Goal: Transaction & Acquisition: Book appointment/travel/reservation

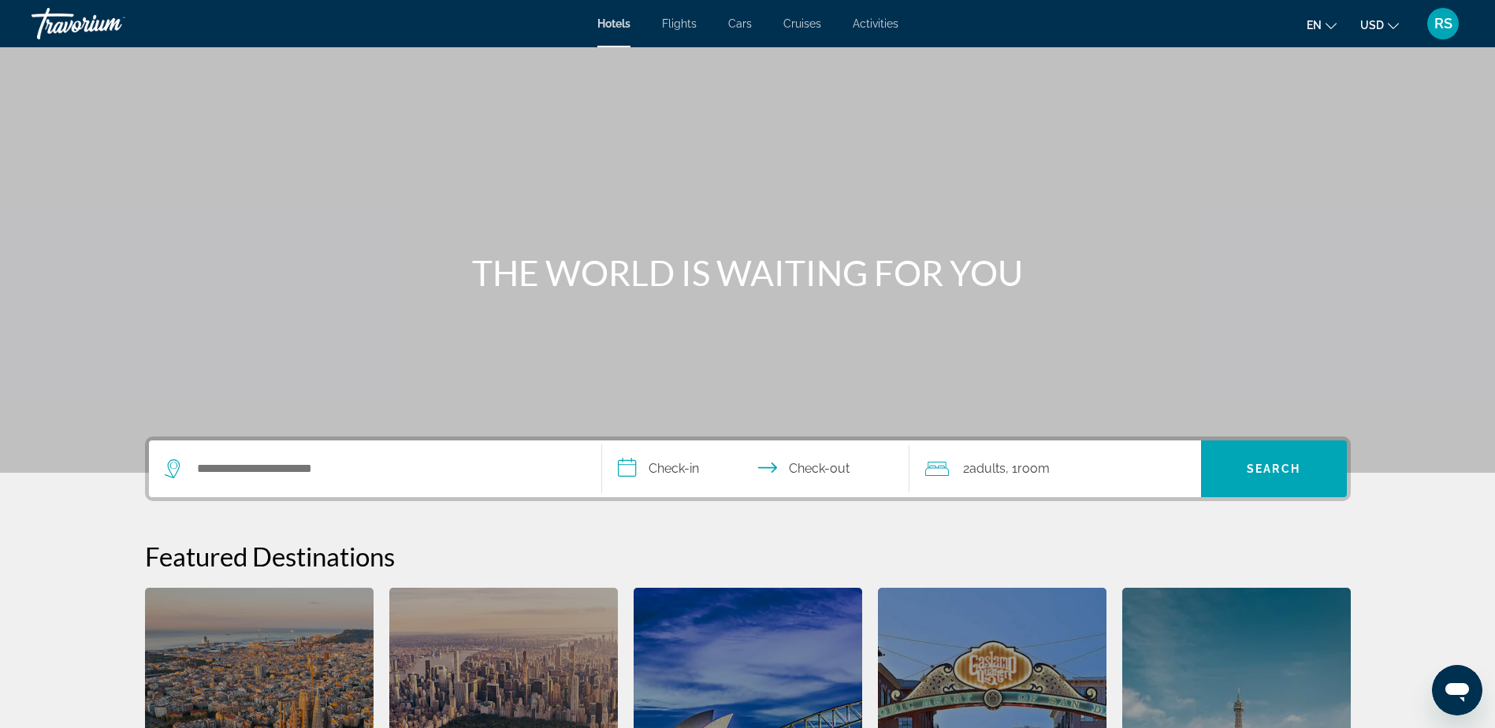
drag, startPoint x: 612, startPoint y: 27, endPoint x: 538, endPoint y: 277, distance: 260.8
click at [612, 27] on span "Hotels" at bounding box center [613, 23] width 33 height 13
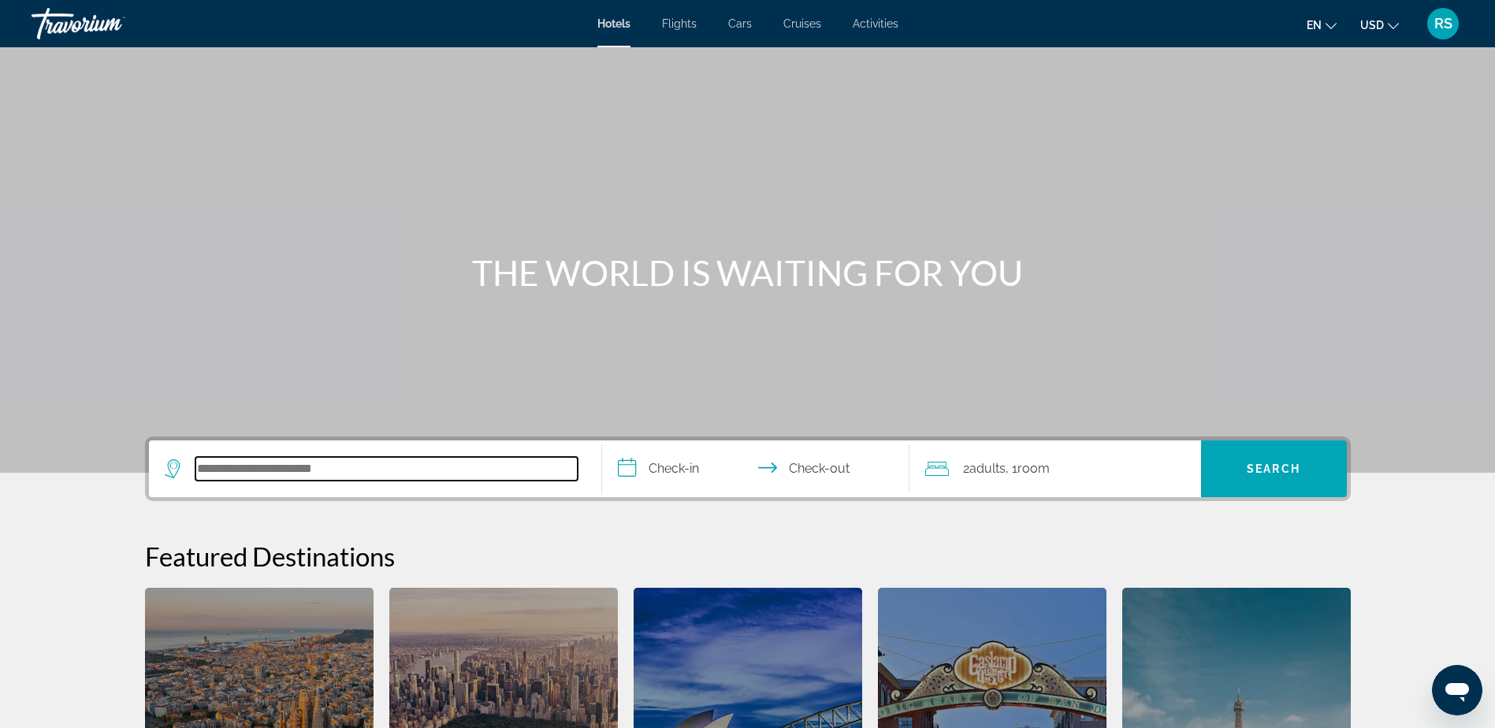
click at [352, 473] on input "Search hotel destination" at bounding box center [386, 469] width 382 height 24
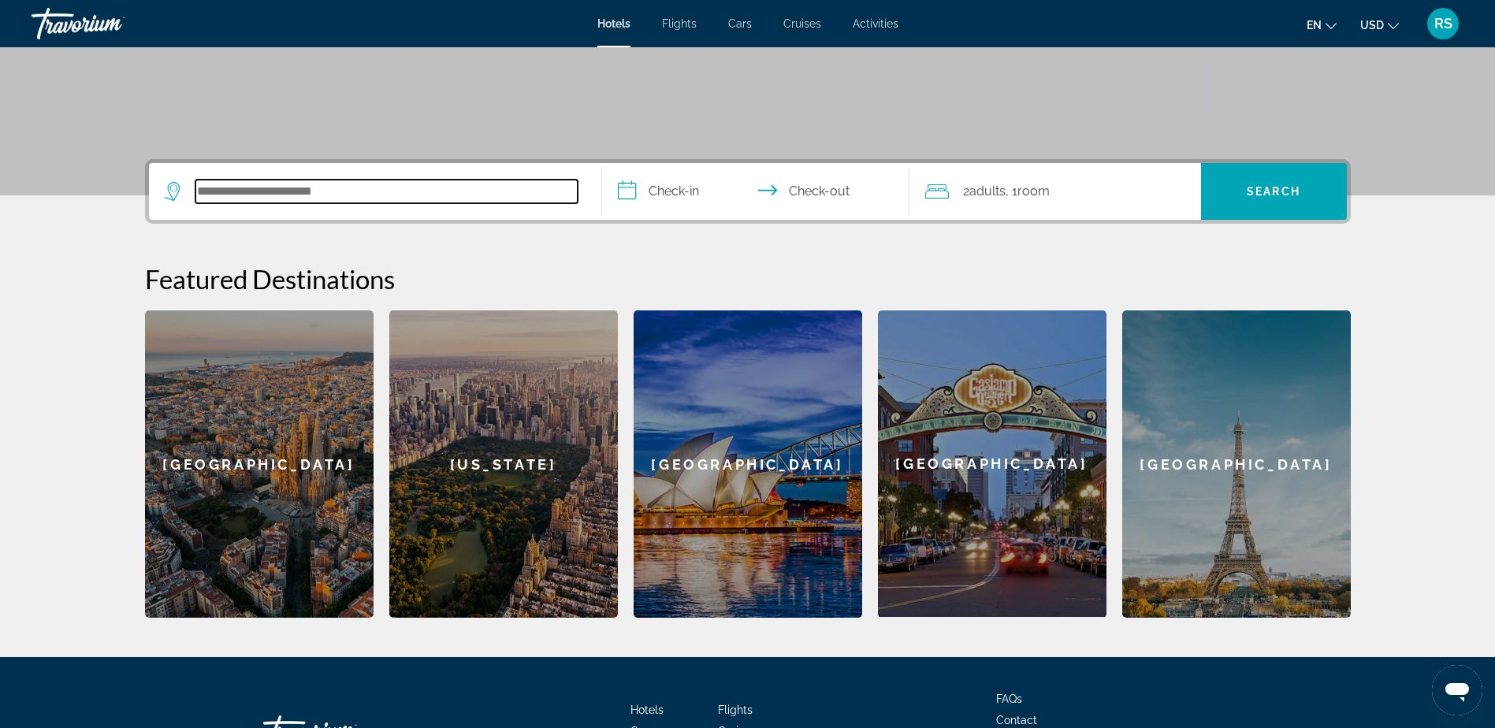
scroll to position [385, 0]
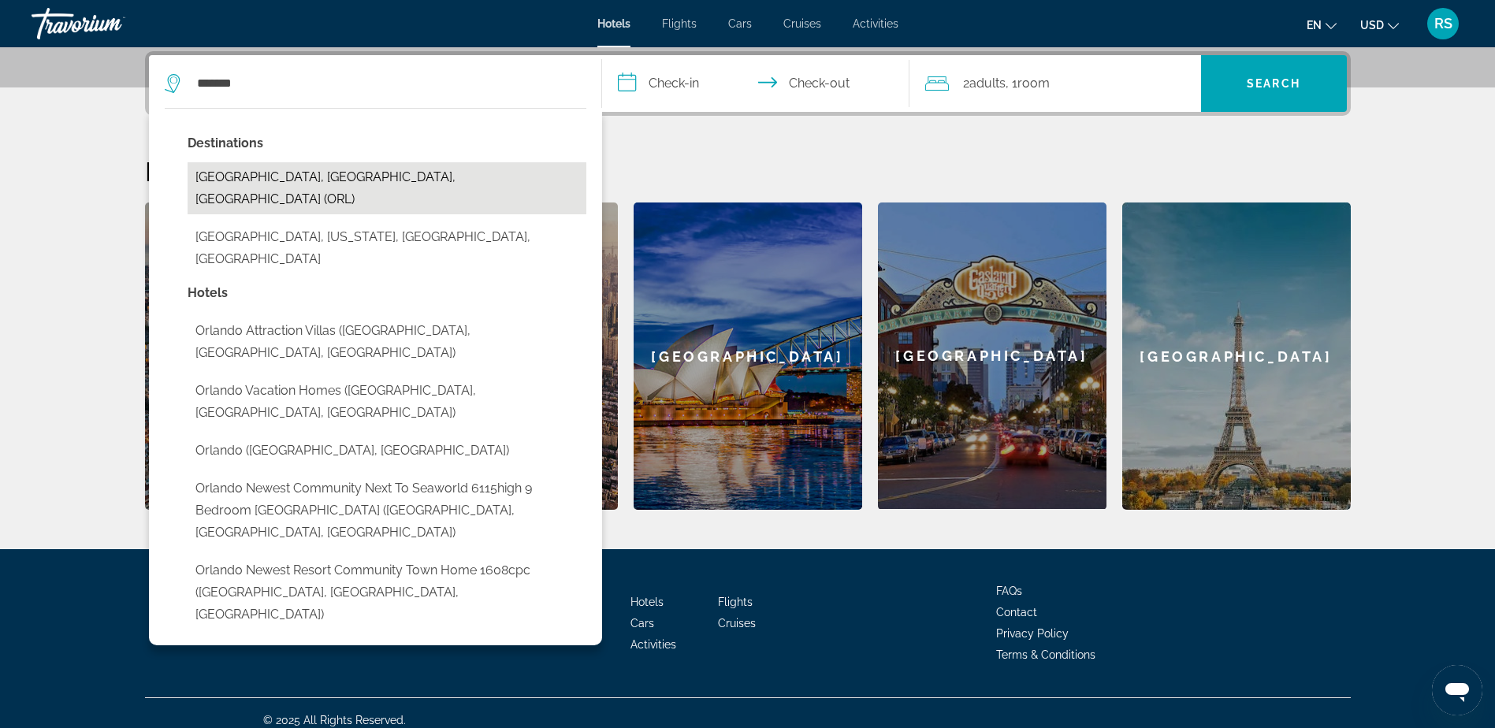
click at [250, 176] on button "[GEOGRAPHIC_DATA], [GEOGRAPHIC_DATA], [GEOGRAPHIC_DATA] (ORL)" at bounding box center [387, 188] width 399 height 52
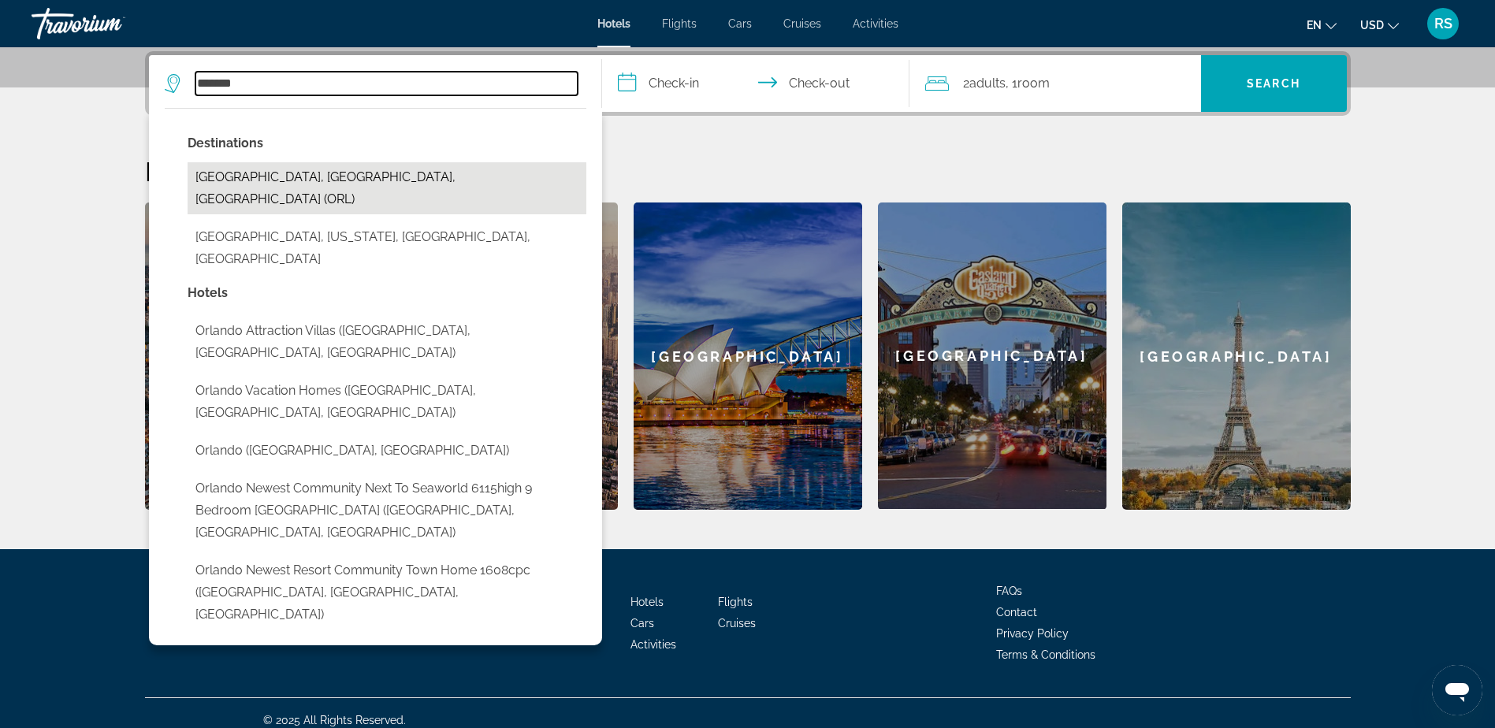
type input "**********"
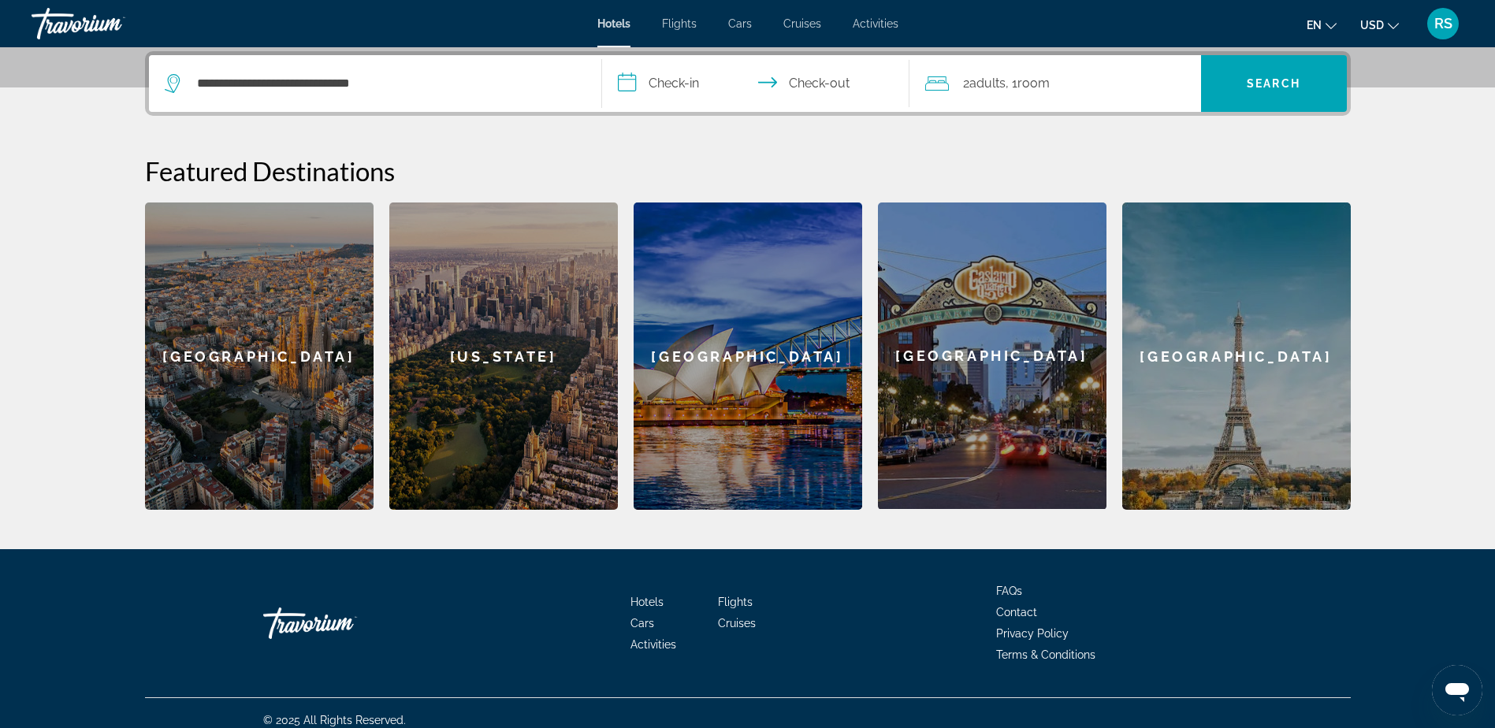
click at [649, 77] on input "**********" at bounding box center [759, 85] width 314 height 61
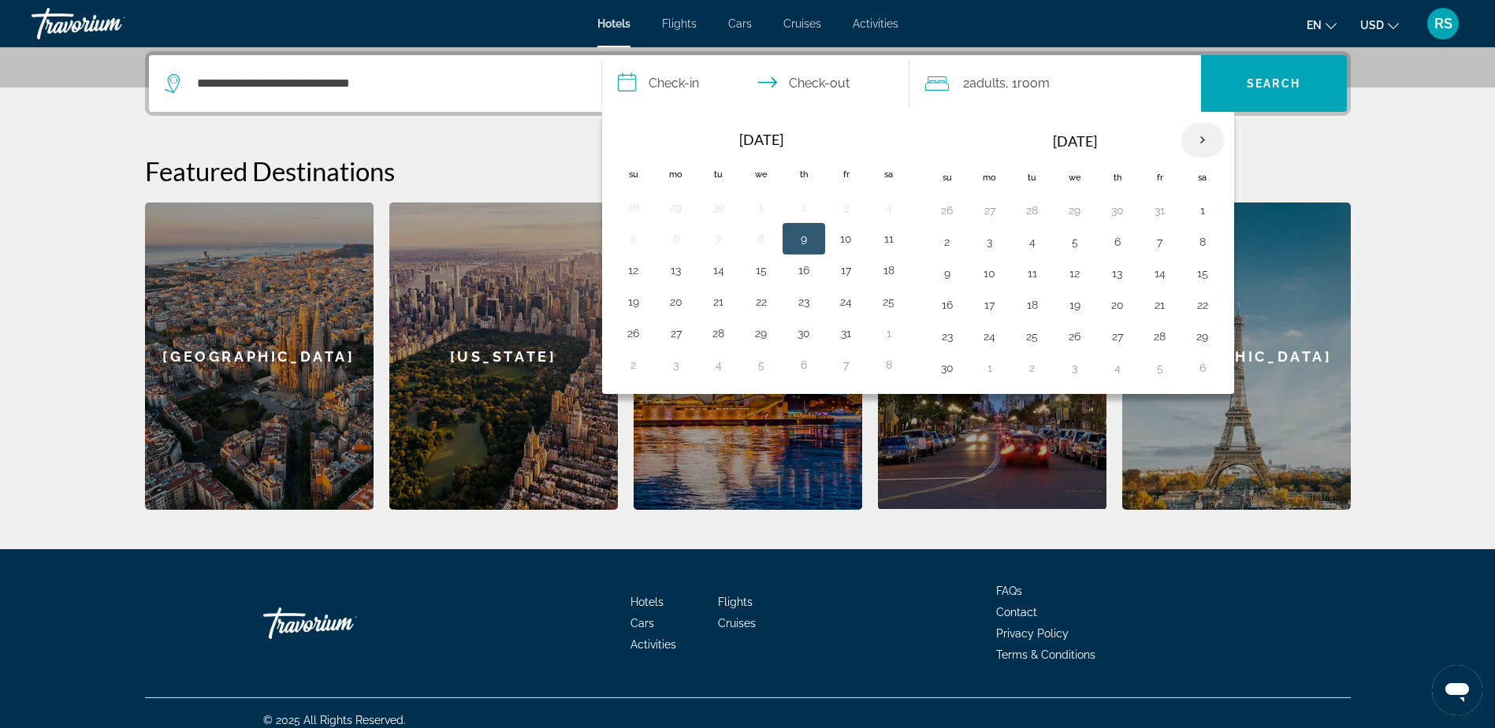
click at [1203, 136] on th "Next month" at bounding box center [1202, 140] width 43 height 35
click at [1116, 335] on button "26" at bounding box center [1117, 337] width 25 height 22
click at [1201, 141] on th "Next month" at bounding box center [1202, 140] width 43 height 35
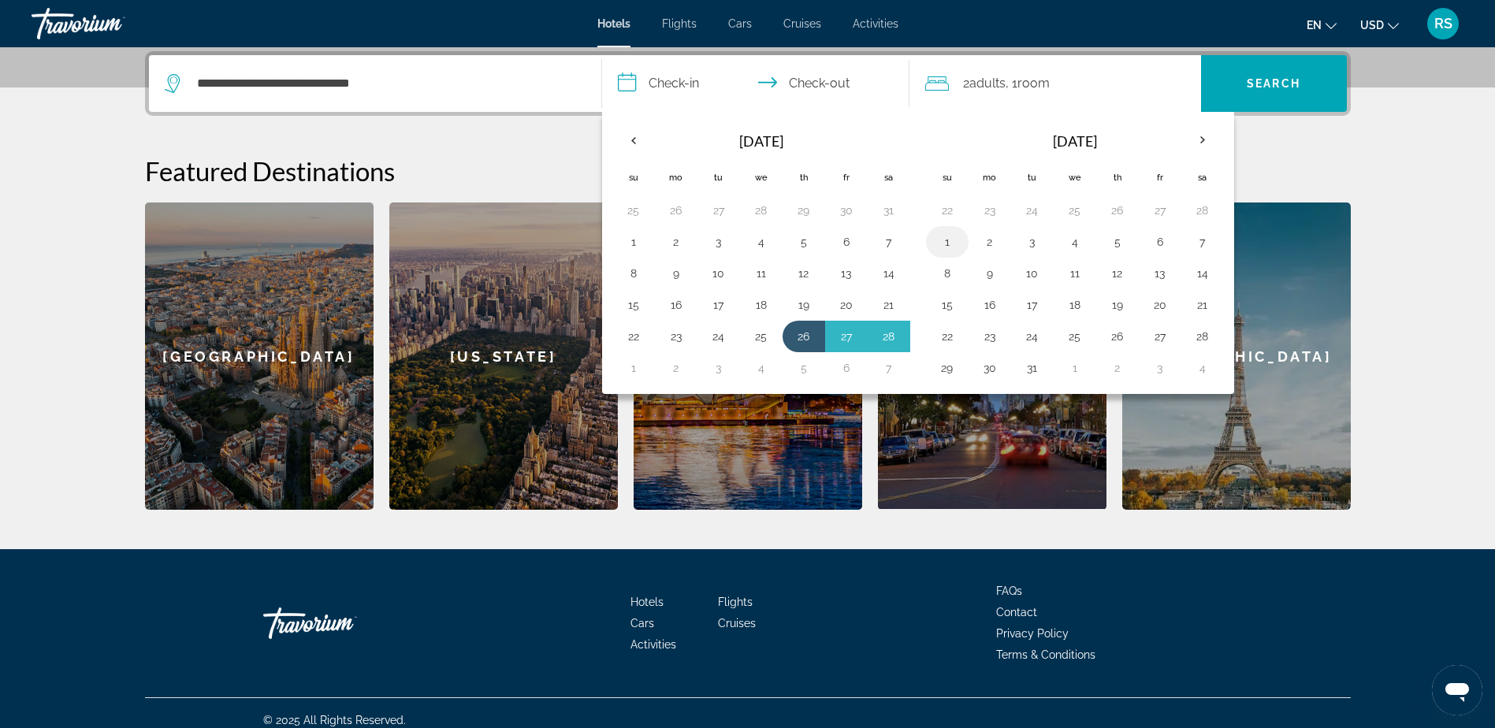
click at [949, 244] on button "1" at bounding box center [947, 242] width 25 height 22
type input "**********"
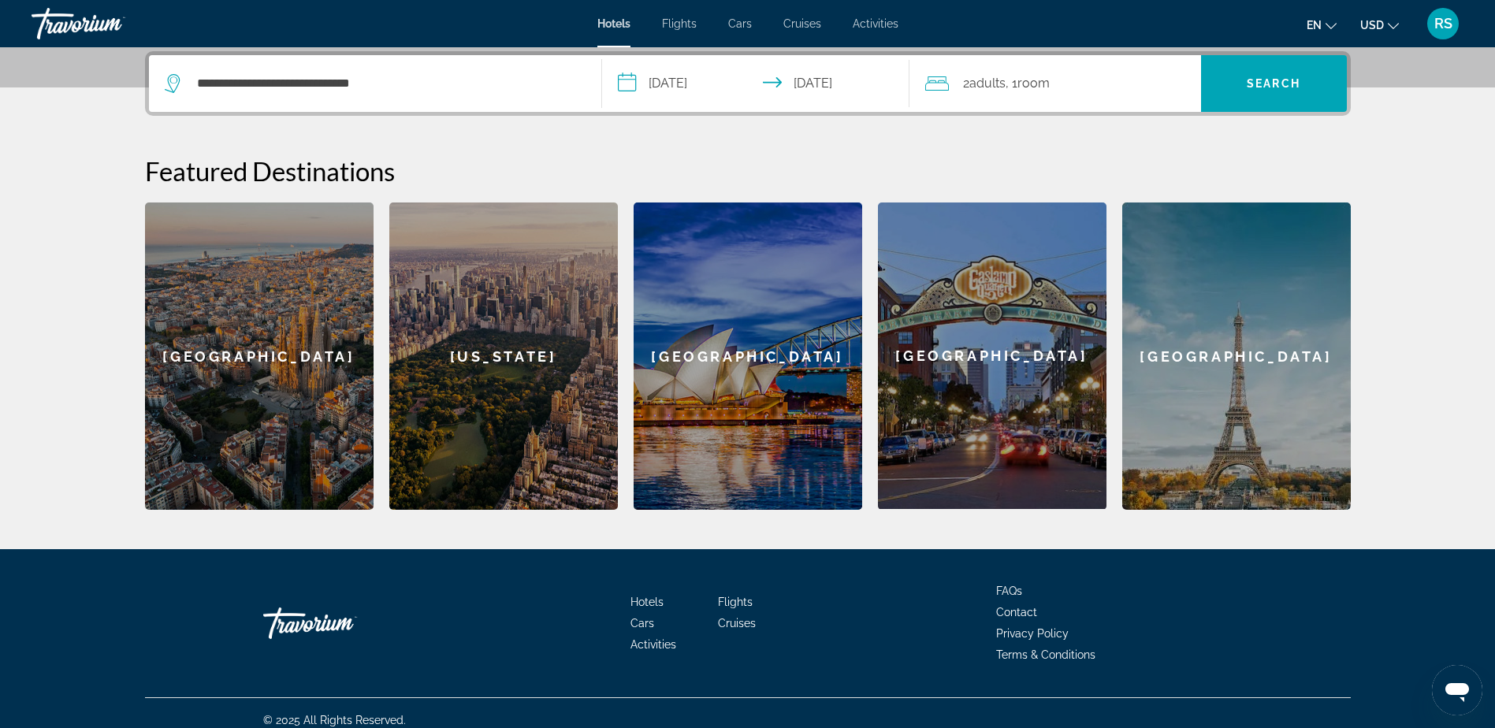
click at [1040, 84] on span "Room" at bounding box center [1034, 83] width 32 height 15
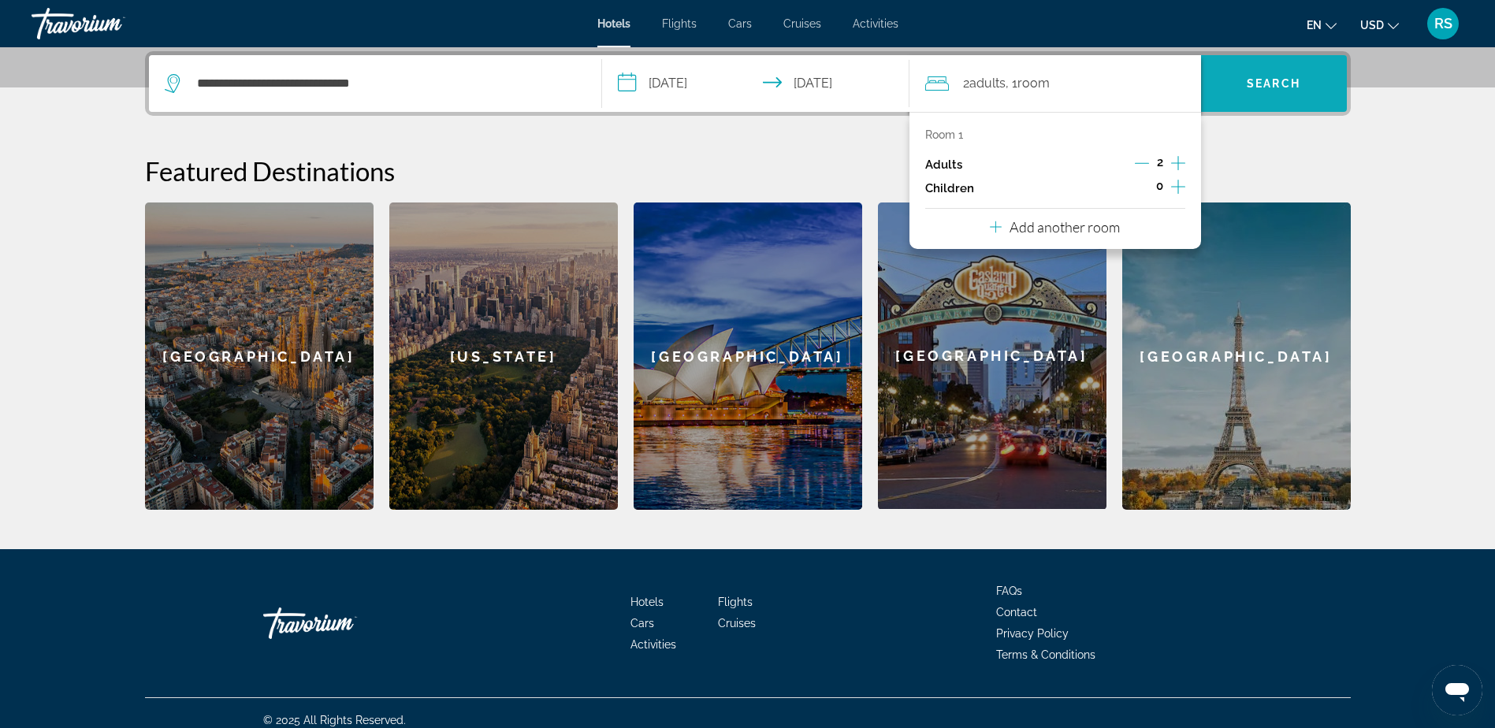
click at [1263, 78] on span "Search" at bounding box center [1274, 83] width 54 height 13
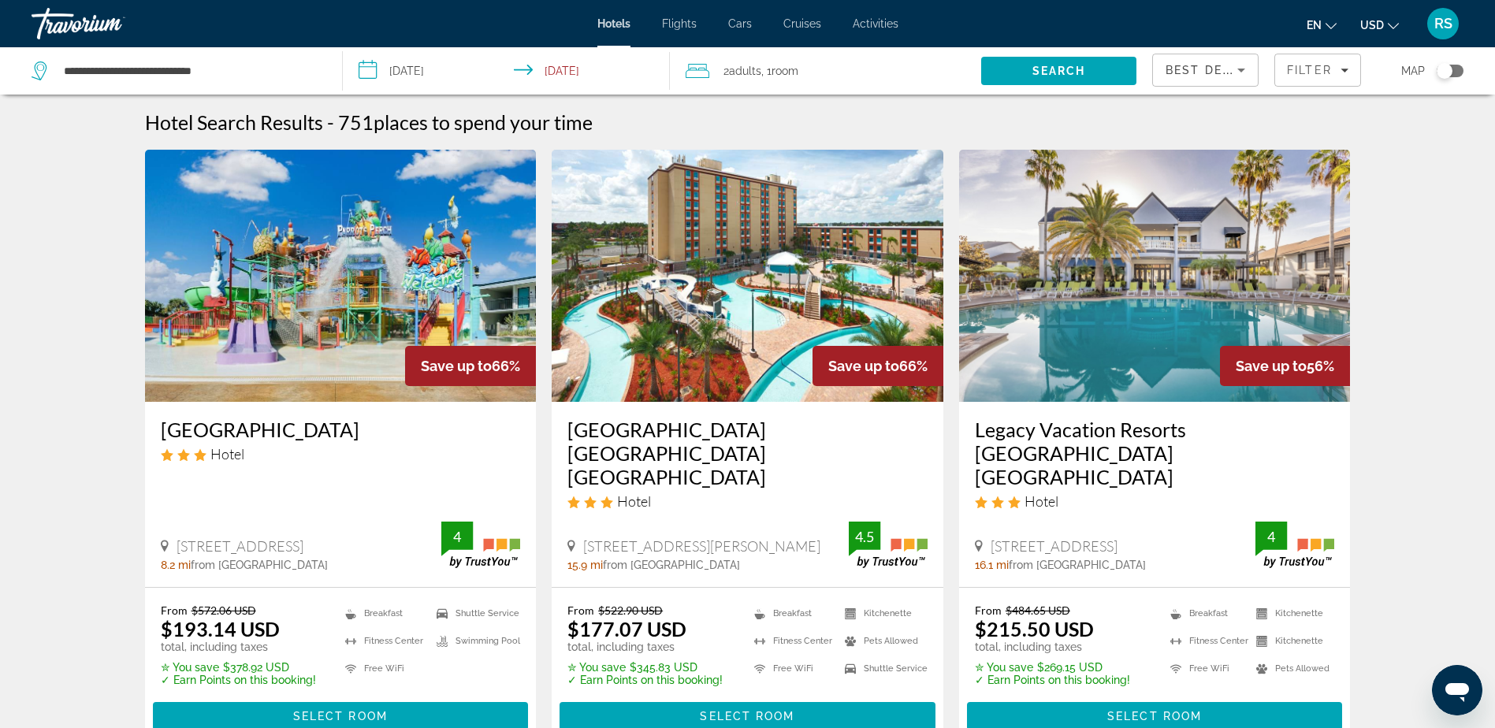
click at [1244, 70] on icon "Sort by" at bounding box center [1241, 71] width 8 height 4
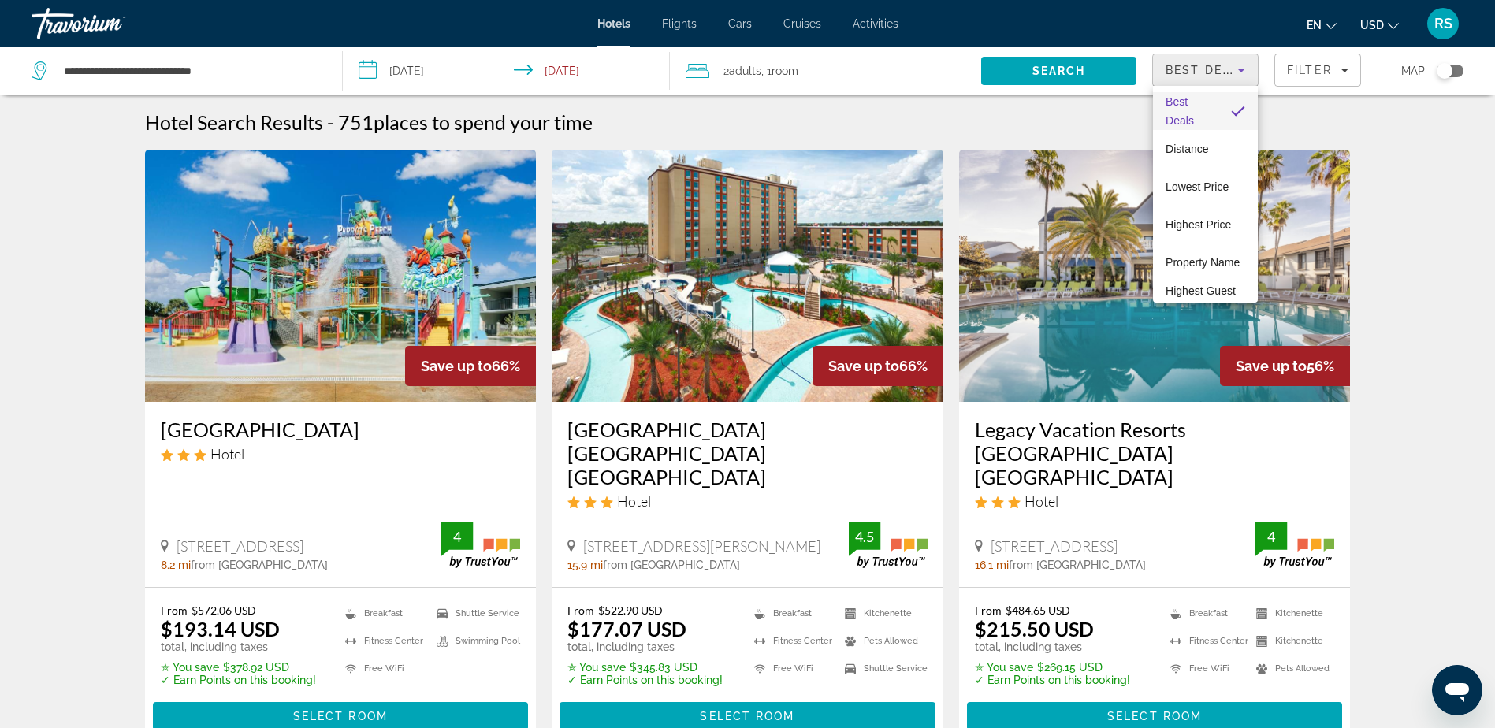
click at [1241, 66] on icon "Sort by" at bounding box center [1241, 70] width 19 height 19
click at [1214, 69] on span "Best Deals" at bounding box center [1207, 70] width 82 height 13
click at [1192, 259] on span "Property Name" at bounding box center [1203, 262] width 74 height 19
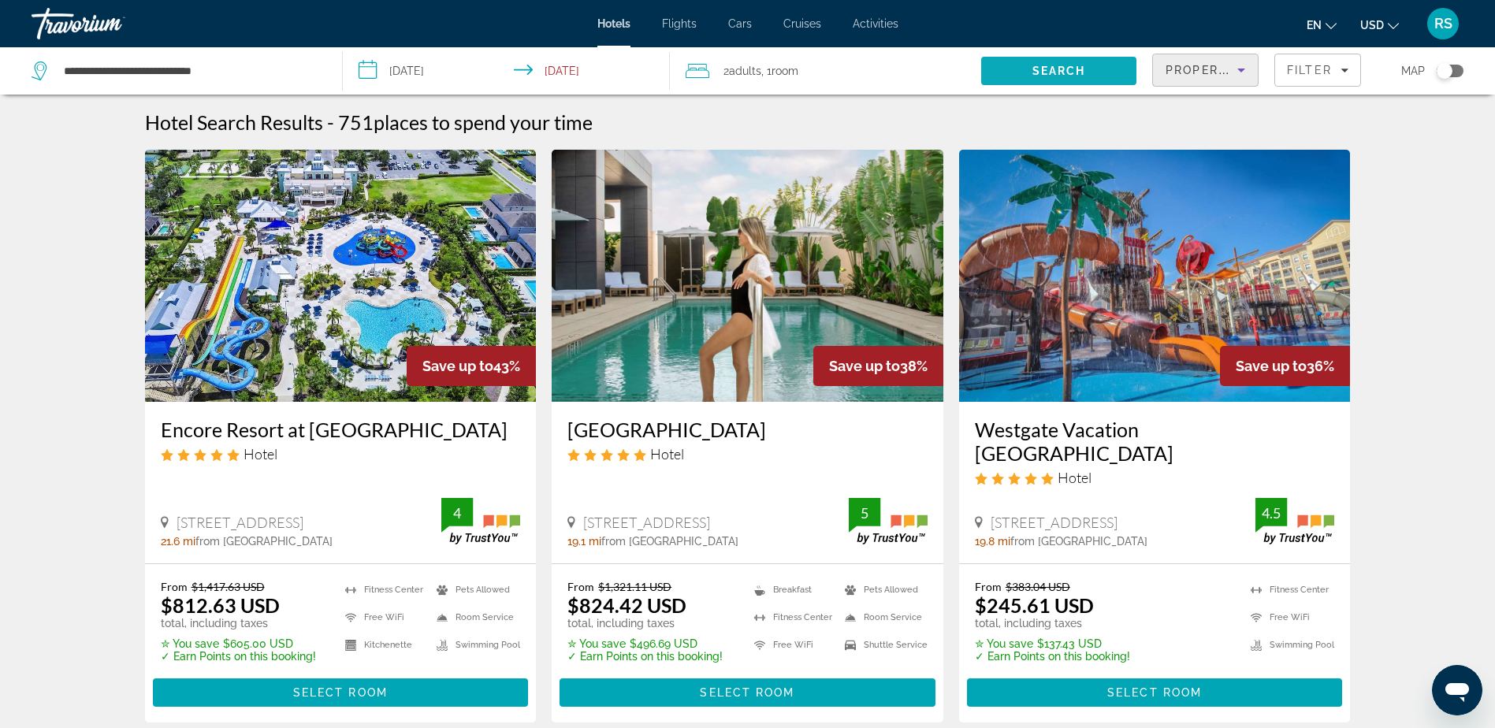
click at [1067, 73] on span "Search" at bounding box center [1059, 71] width 54 height 13
click at [1345, 68] on icon "Filters" at bounding box center [1345, 70] width 8 height 8
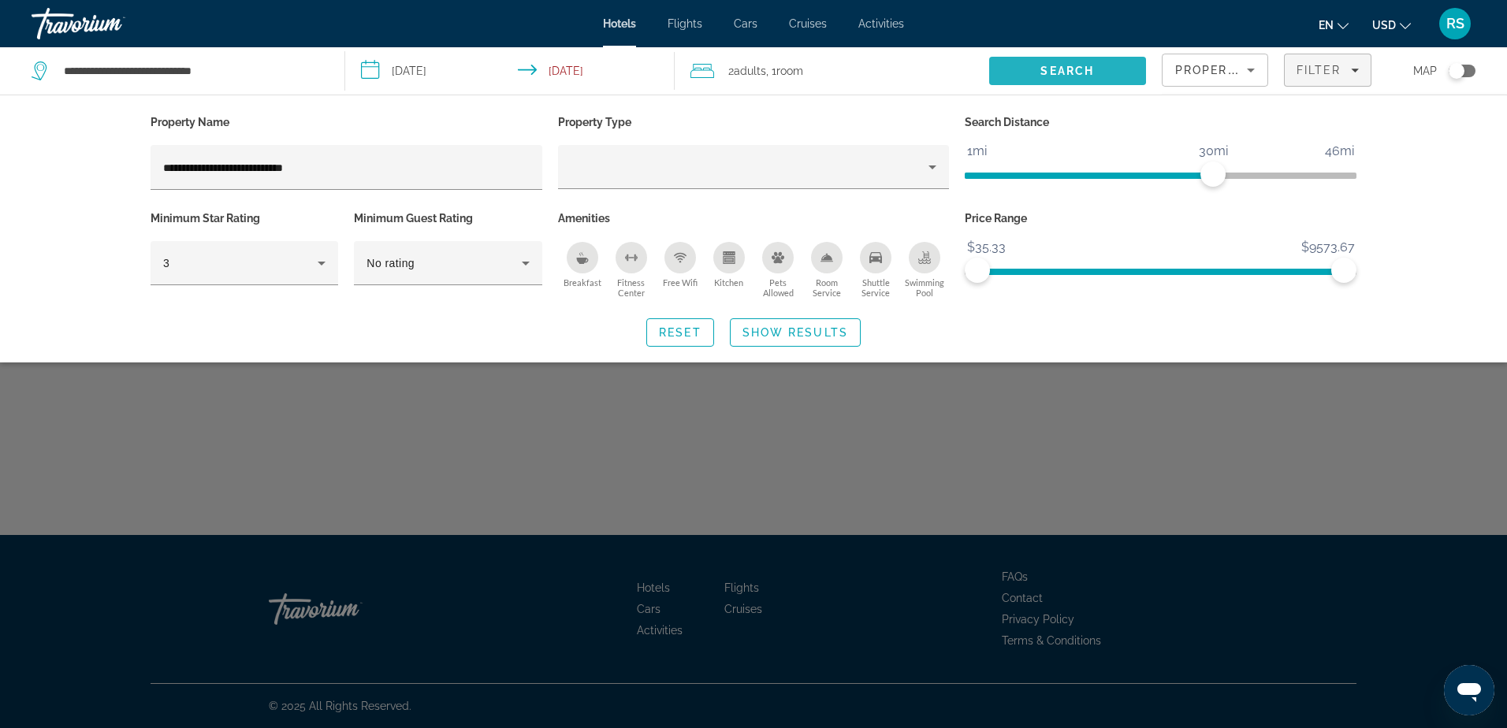
click at [1062, 70] on span "Search" at bounding box center [1067, 71] width 54 height 13
click at [1072, 67] on span "Search" at bounding box center [1067, 71] width 54 height 13
click at [323, 262] on icon "Hotel Filters" at bounding box center [322, 264] width 8 height 4
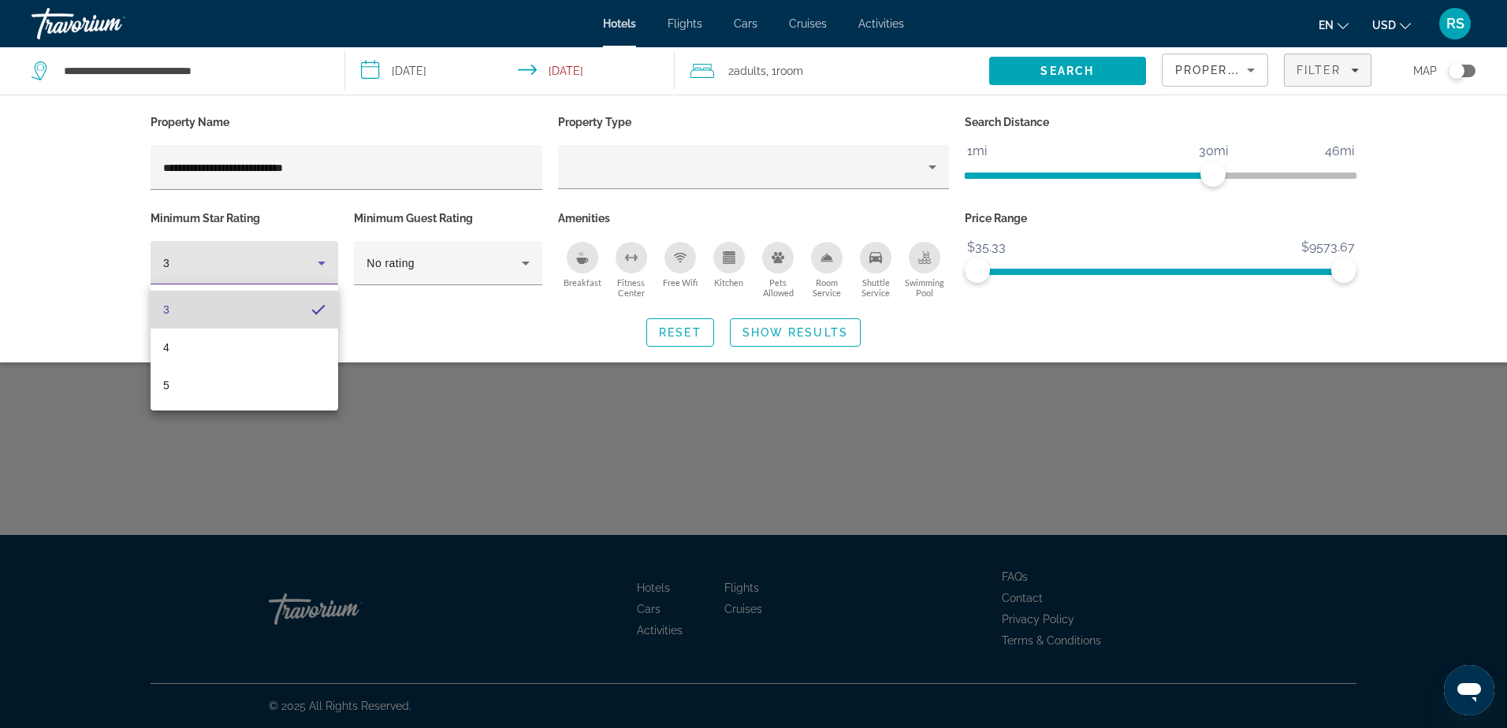
click at [319, 307] on mat-pseudo-checkbox "3 stars" at bounding box center [318, 310] width 14 height 14
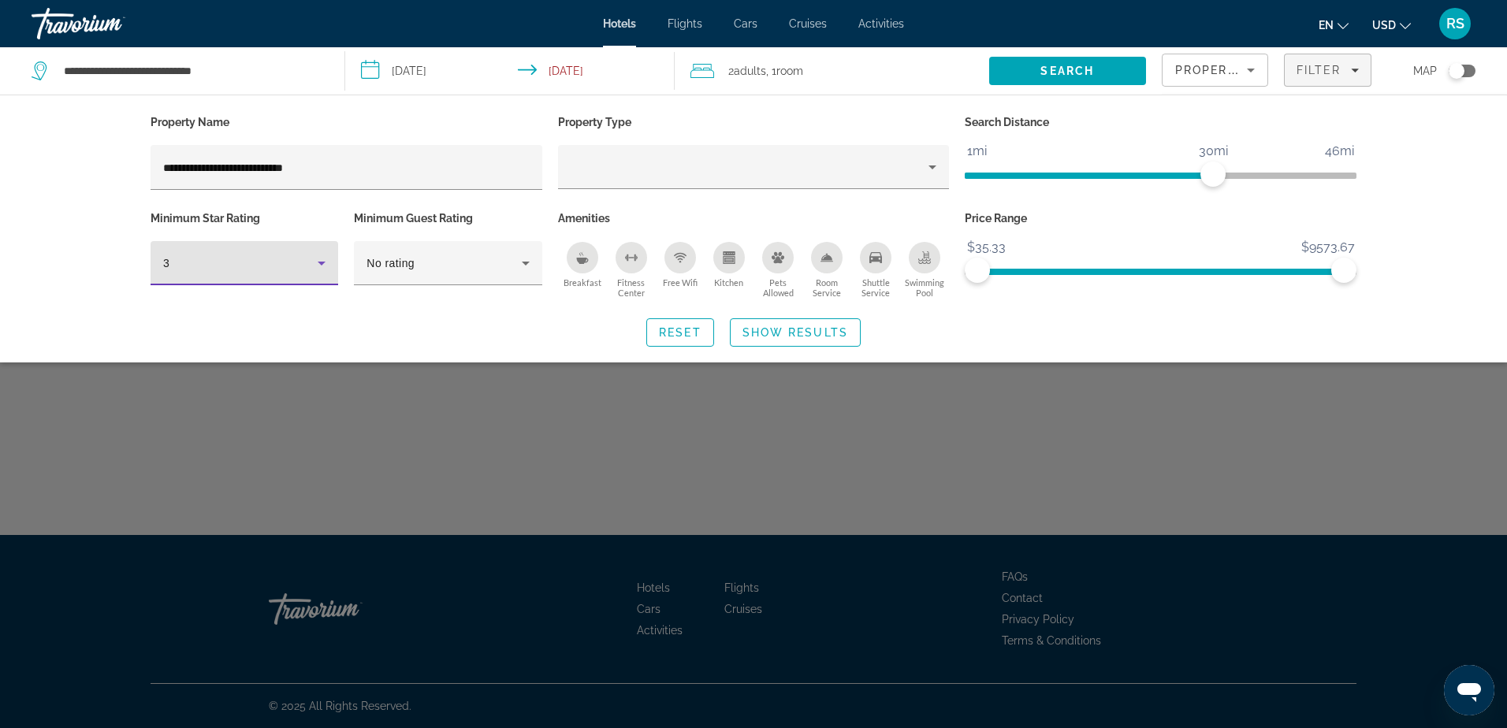
click at [323, 259] on icon "Hotel Filters" at bounding box center [321, 263] width 19 height 19
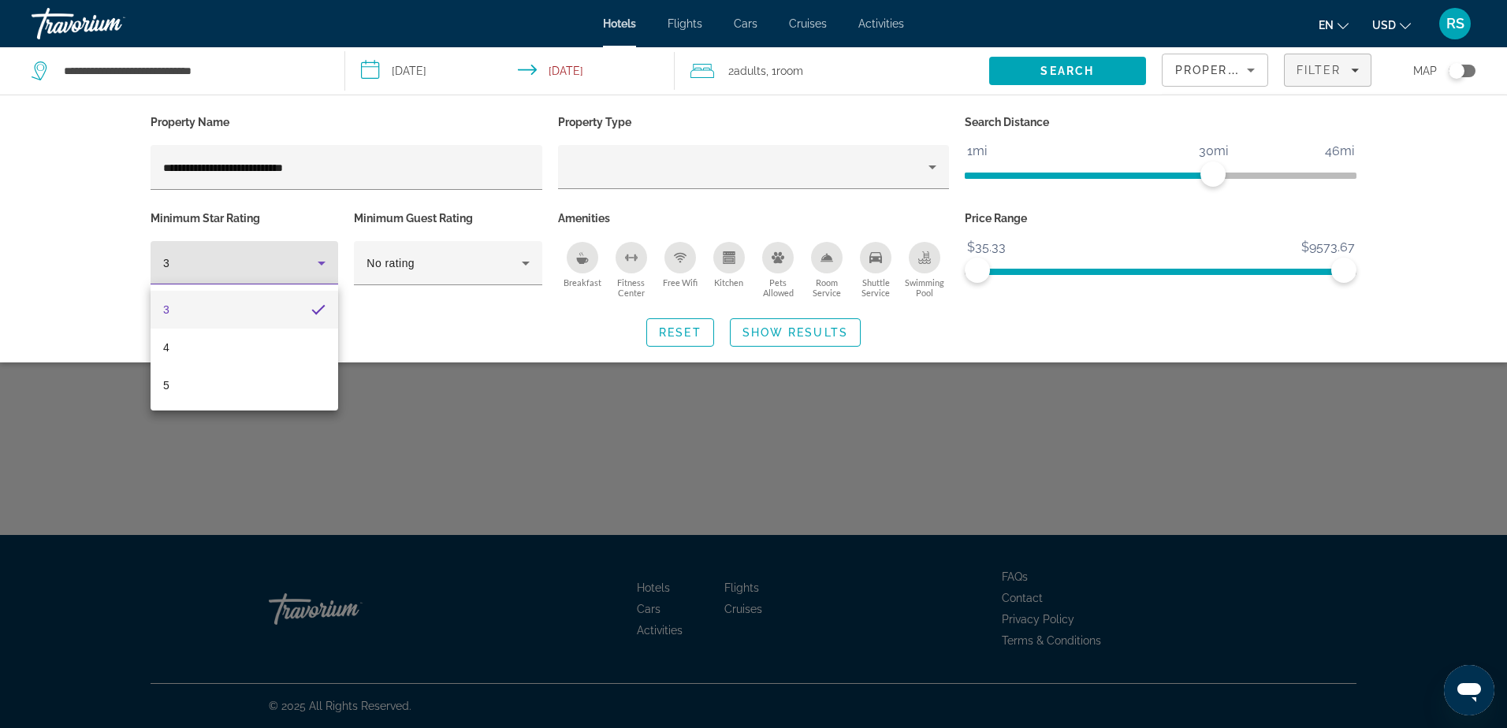
click at [323, 259] on div at bounding box center [753, 364] width 1507 height 728
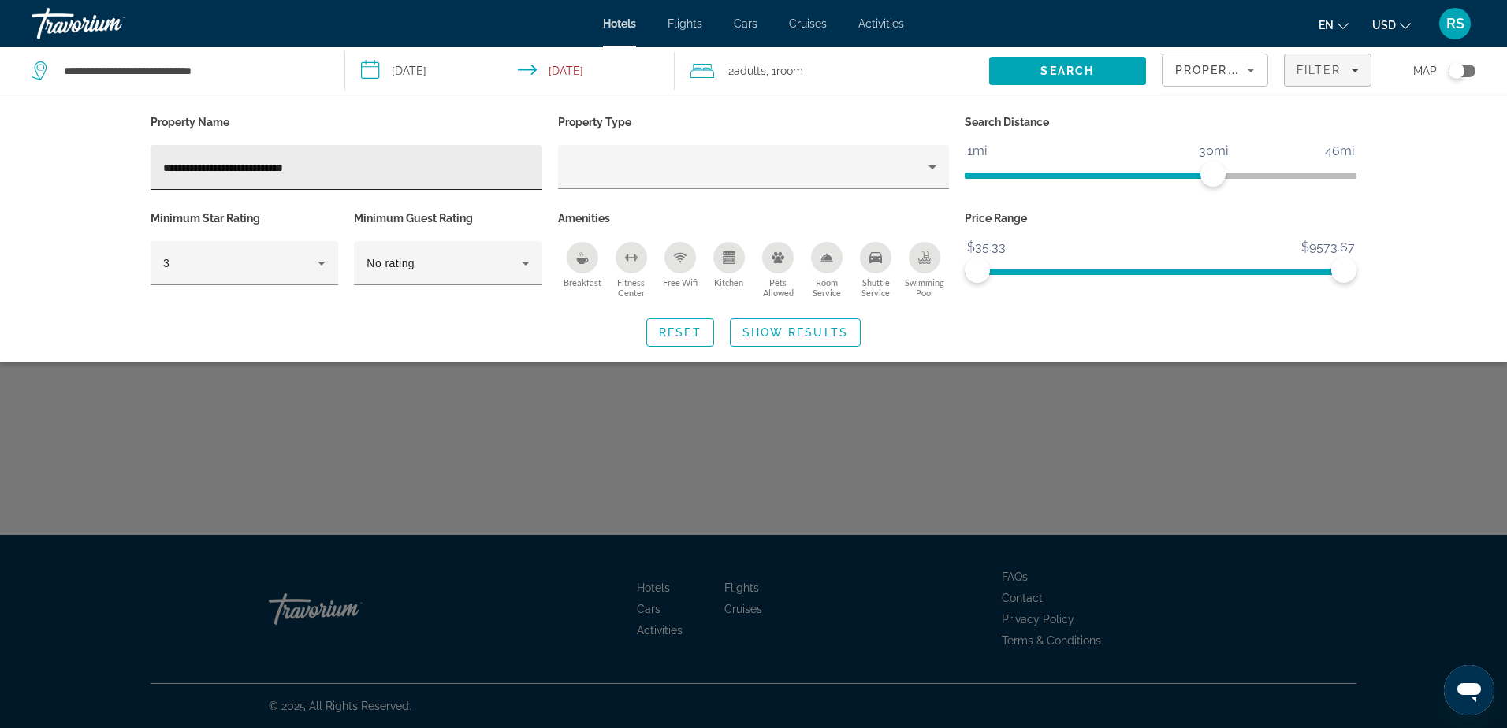
click at [203, 168] on input "**********" at bounding box center [346, 167] width 366 height 19
type input "**********"
click at [1073, 67] on span "Search" at bounding box center [1067, 71] width 54 height 13
click at [818, 325] on span "Search widget" at bounding box center [795, 333] width 129 height 38
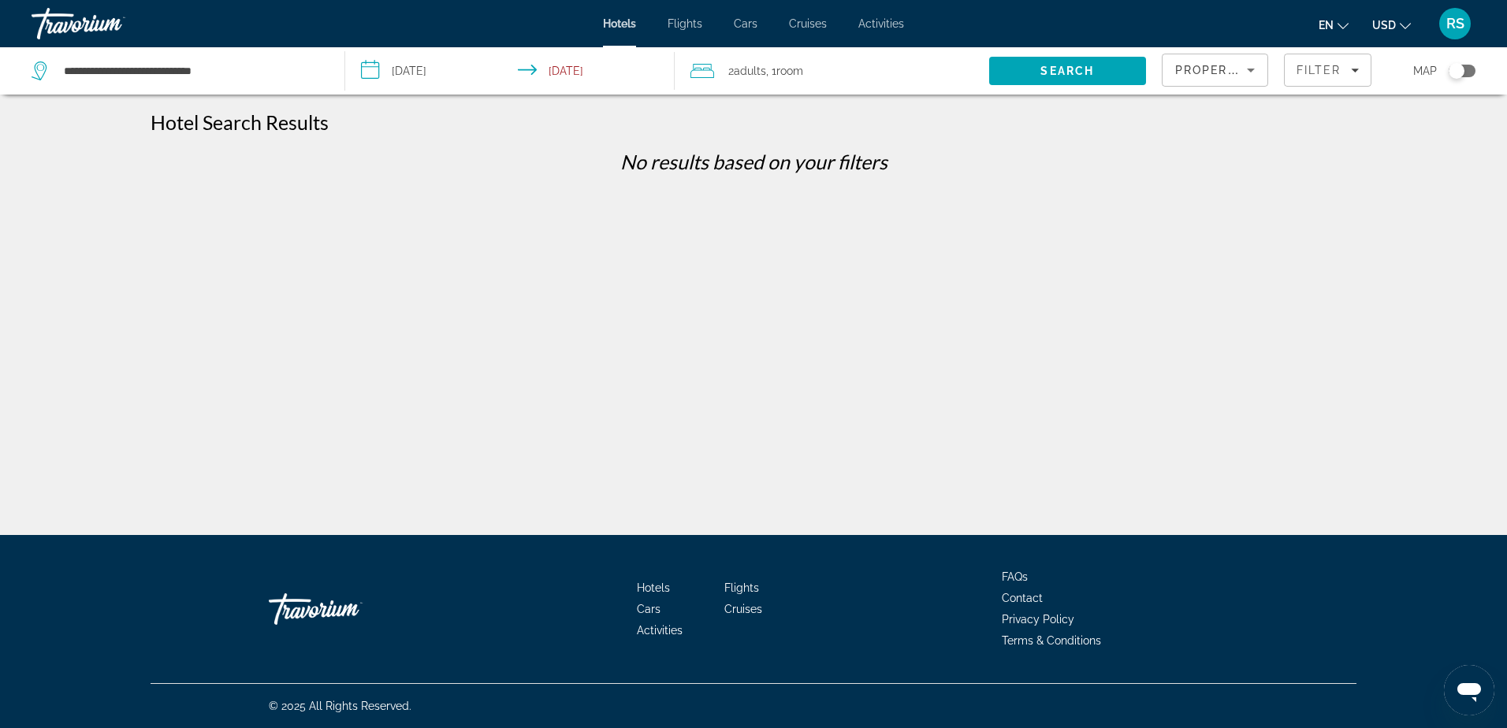
click at [1259, 68] on icon "Sort by" at bounding box center [1250, 70] width 19 height 19
click at [1203, 113] on span "Best Deals" at bounding box center [1202, 111] width 54 height 13
click at [1112, 76] on span "Search" at bounding box center [1067, 71] width 157 height 38
click at [625, 25] on span "Hotels" at bounding box center [619, 23] width 33 height 13
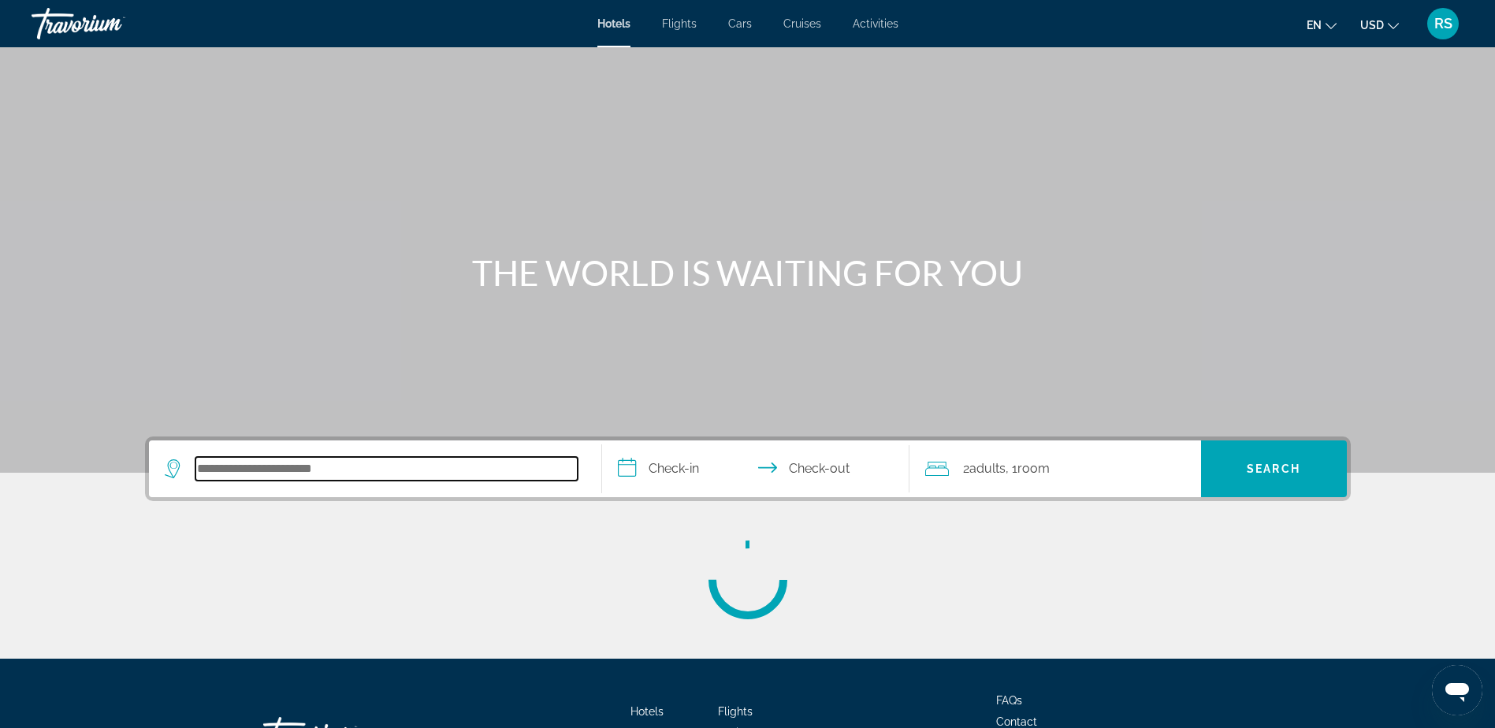
click at [402, 473] on input "Search hotel destination" at bounding box center [386, 469] width 382 height 24
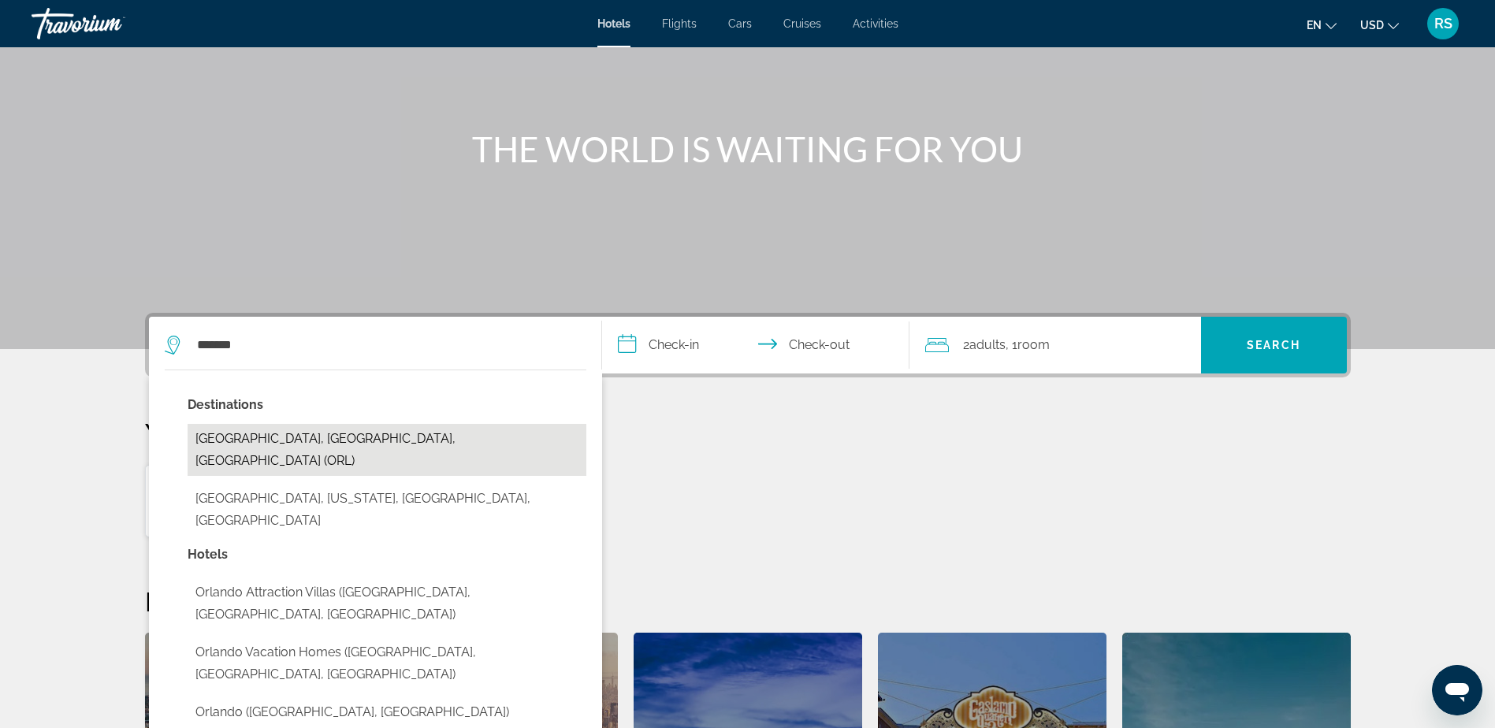
click at [337, 448] on button "[GEOGRAPHIC_DATA], [GEOGRAPHIC_DATA], [GEOGRAPHIC_DATA] (ORL)" at bounding box center [387, 450] width 399 height 52
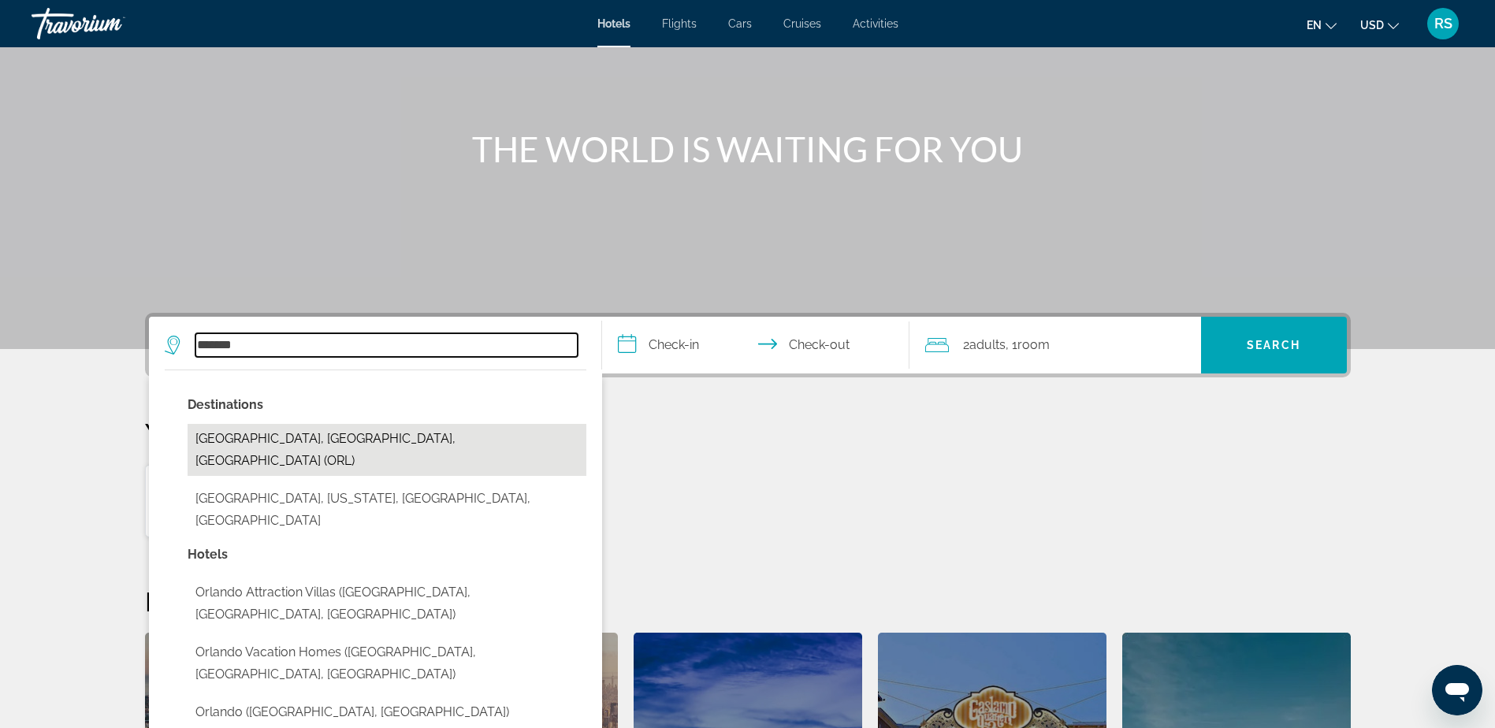
type input "**********"
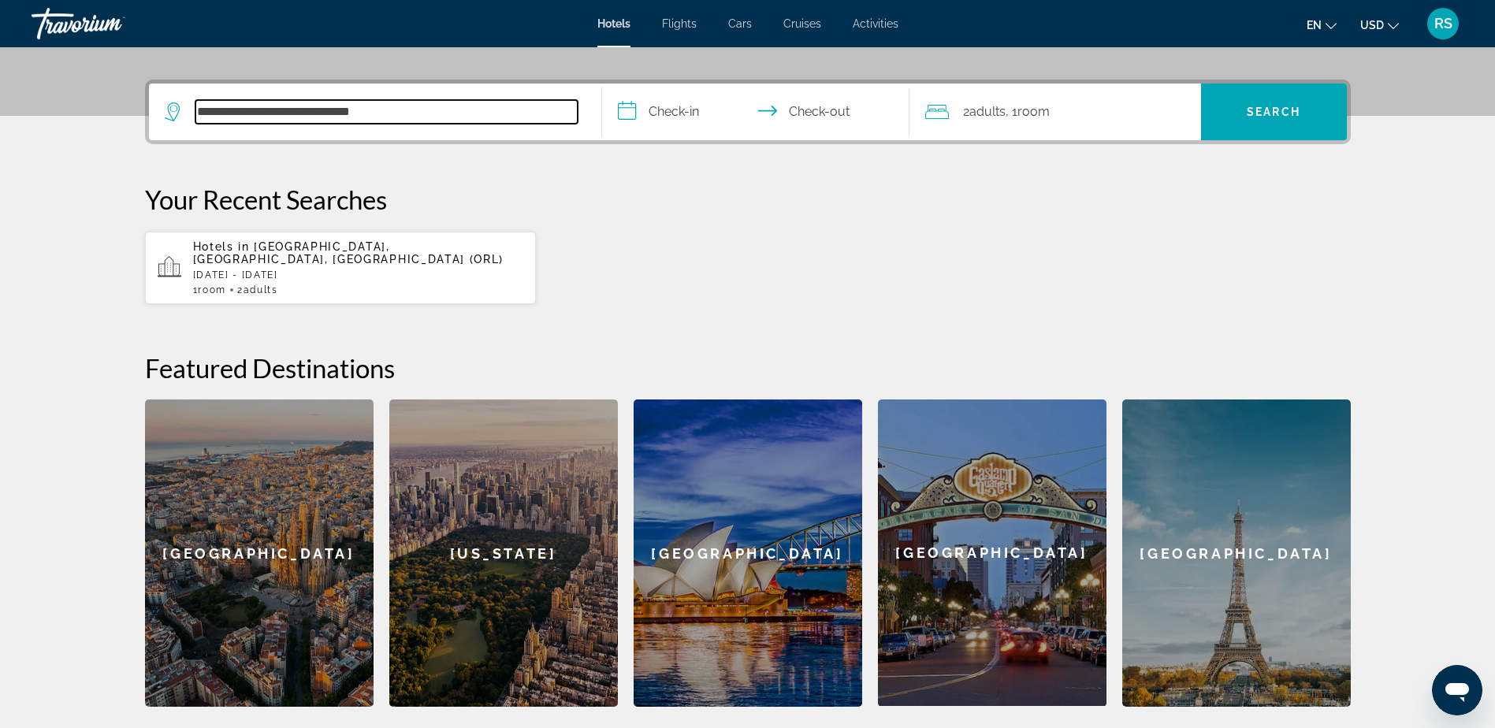
scroll to position [385, 0]
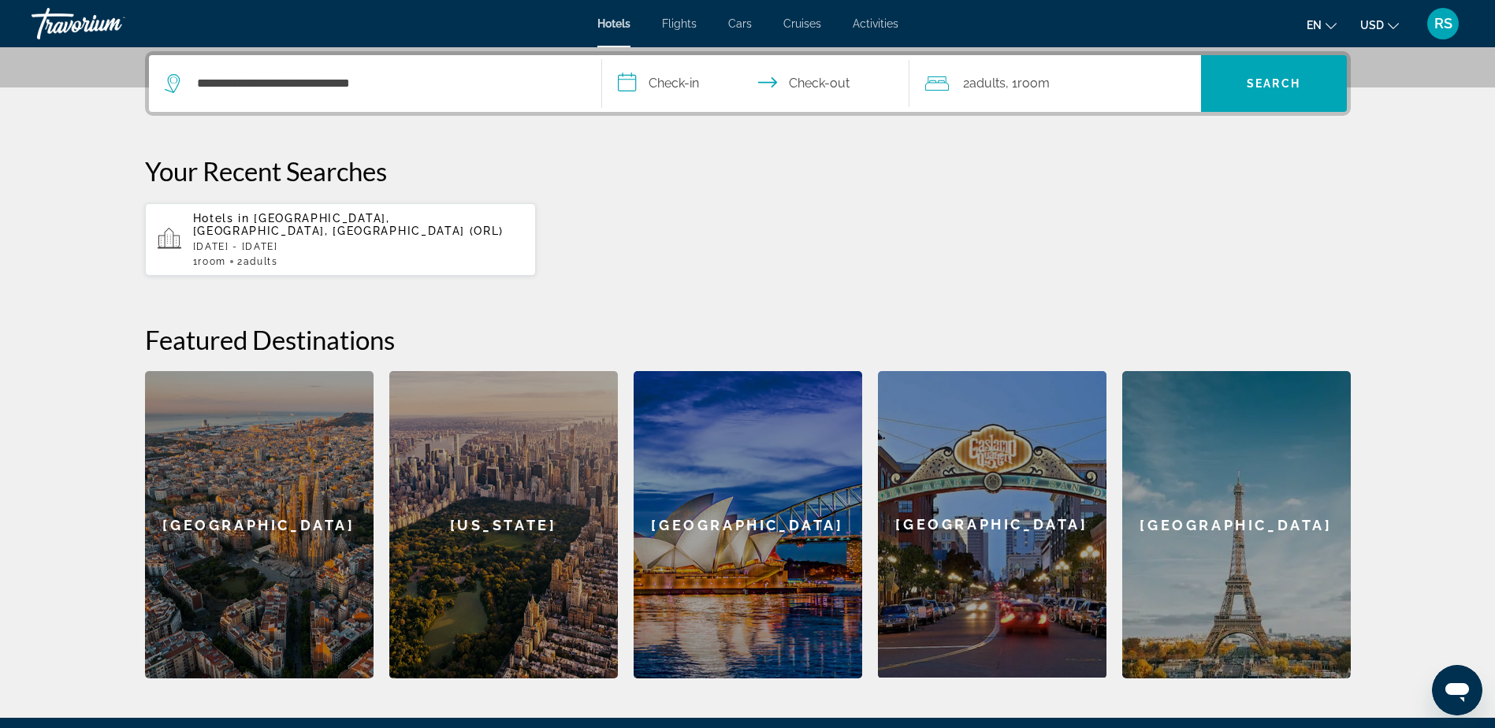
click at [672, 85] on input "**********" at bounding box center [759, 85] width 314 height 61
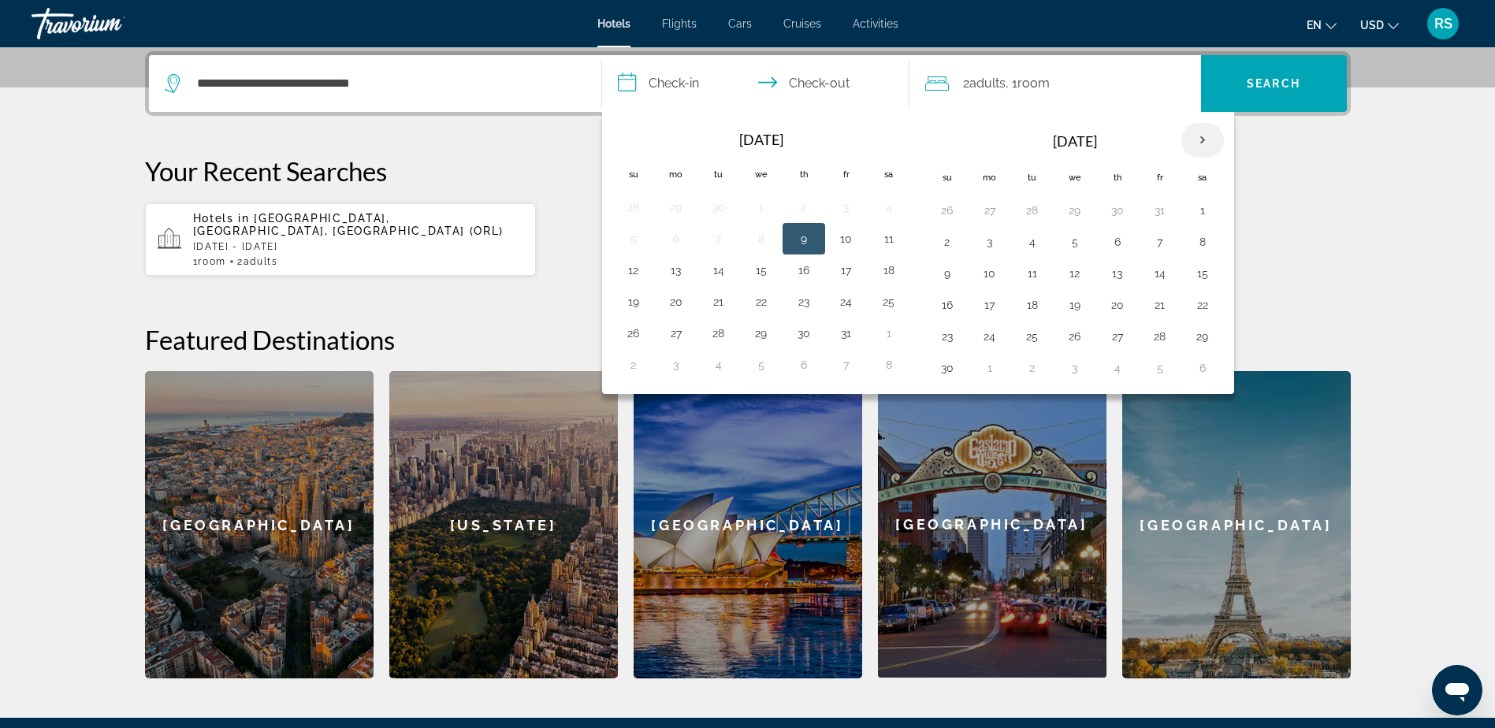
click at [1199, 137] on th "Next month" at bounding box center [1202, 140] width 43 height 35
click at [796, 337] on button "26" at bounding box center [803, 337] width 25 height 22
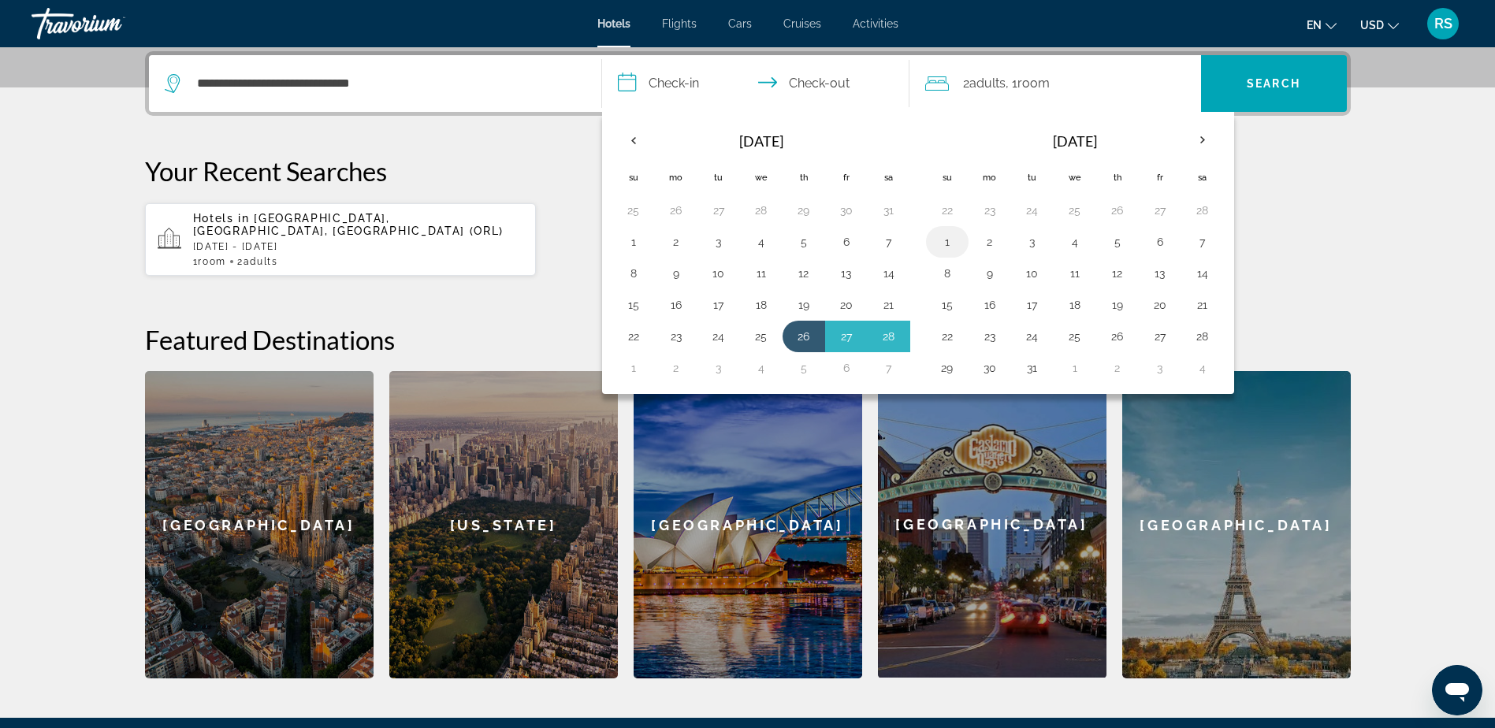
click at [953, 242] on button "1" at bounding box center [947, 242] width 25 height 22
type input "**********"
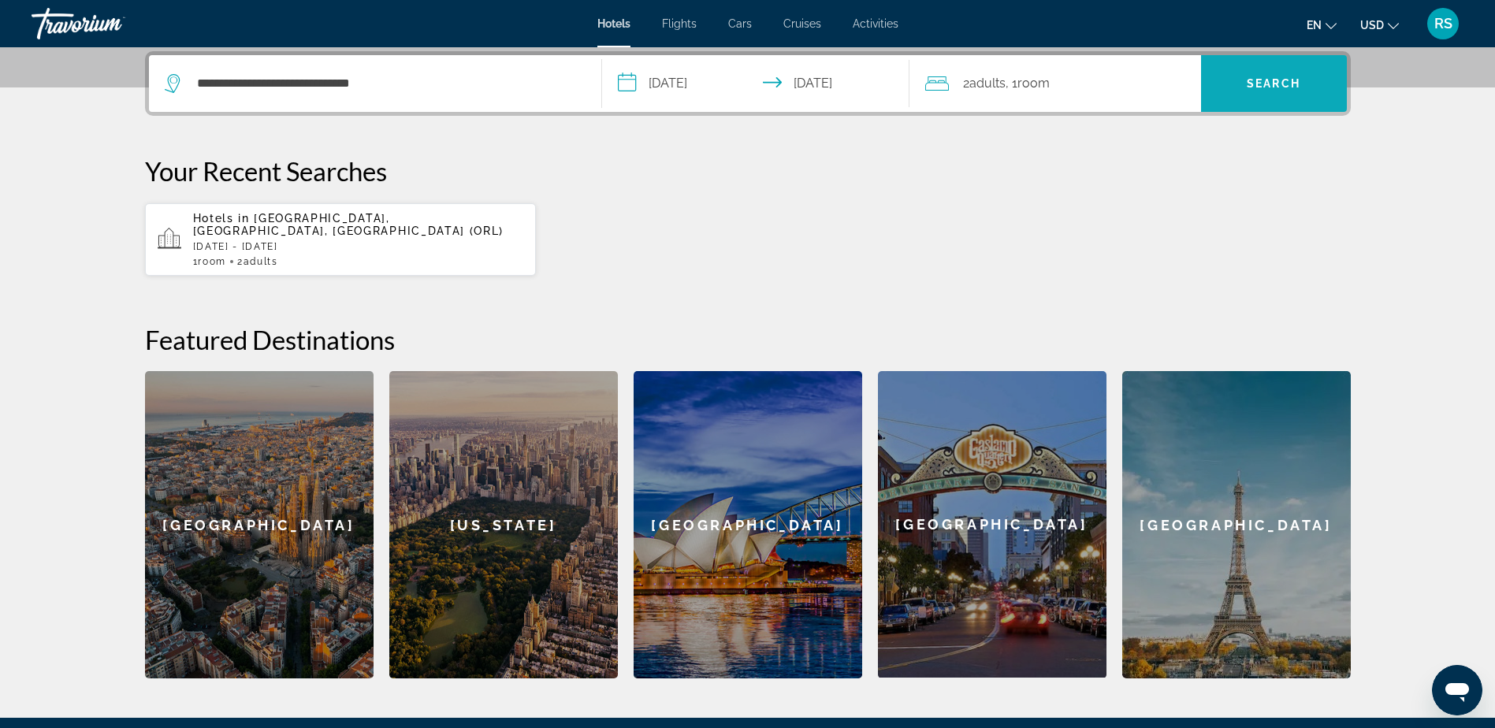
click at [1278, 77] on span "Search" at bounding box center [1274, 83] width 54 height 13
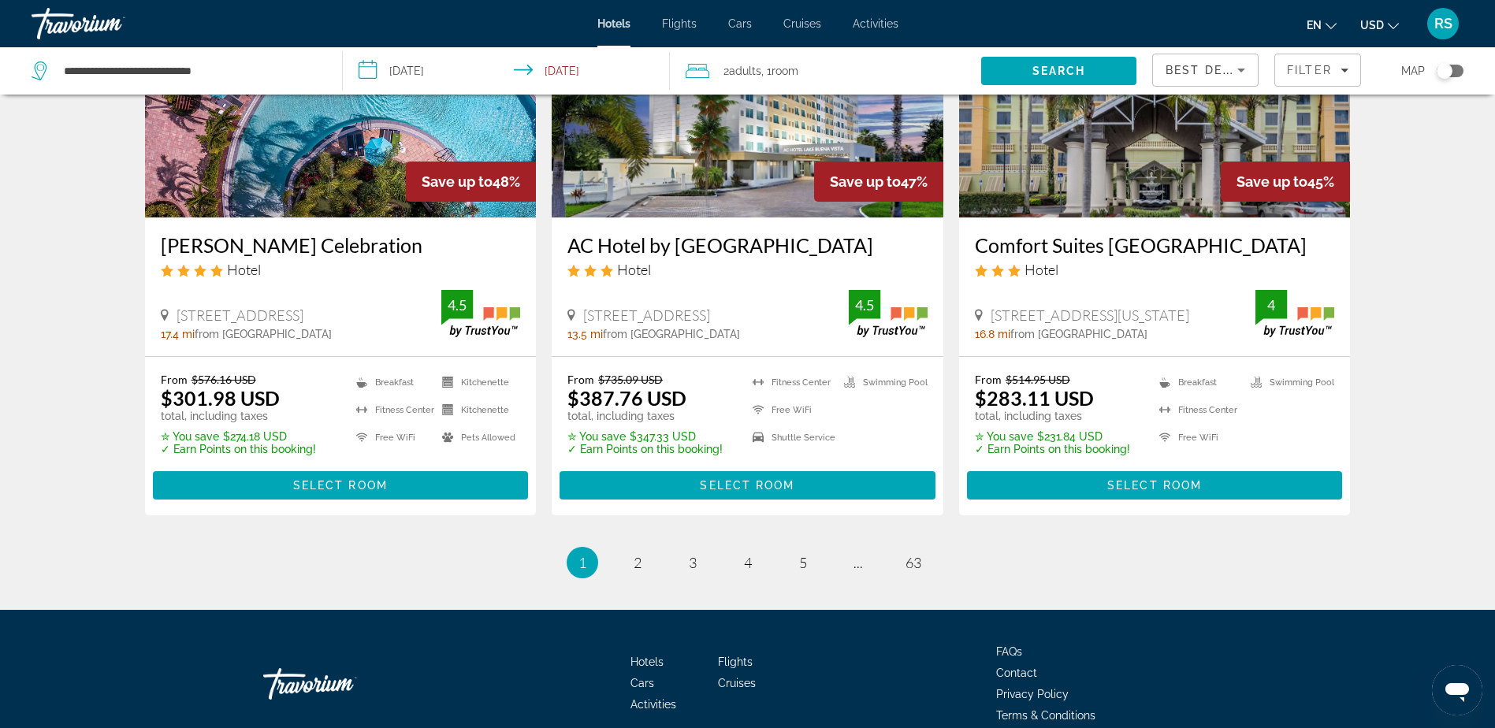
scroll to position [2074, 0]
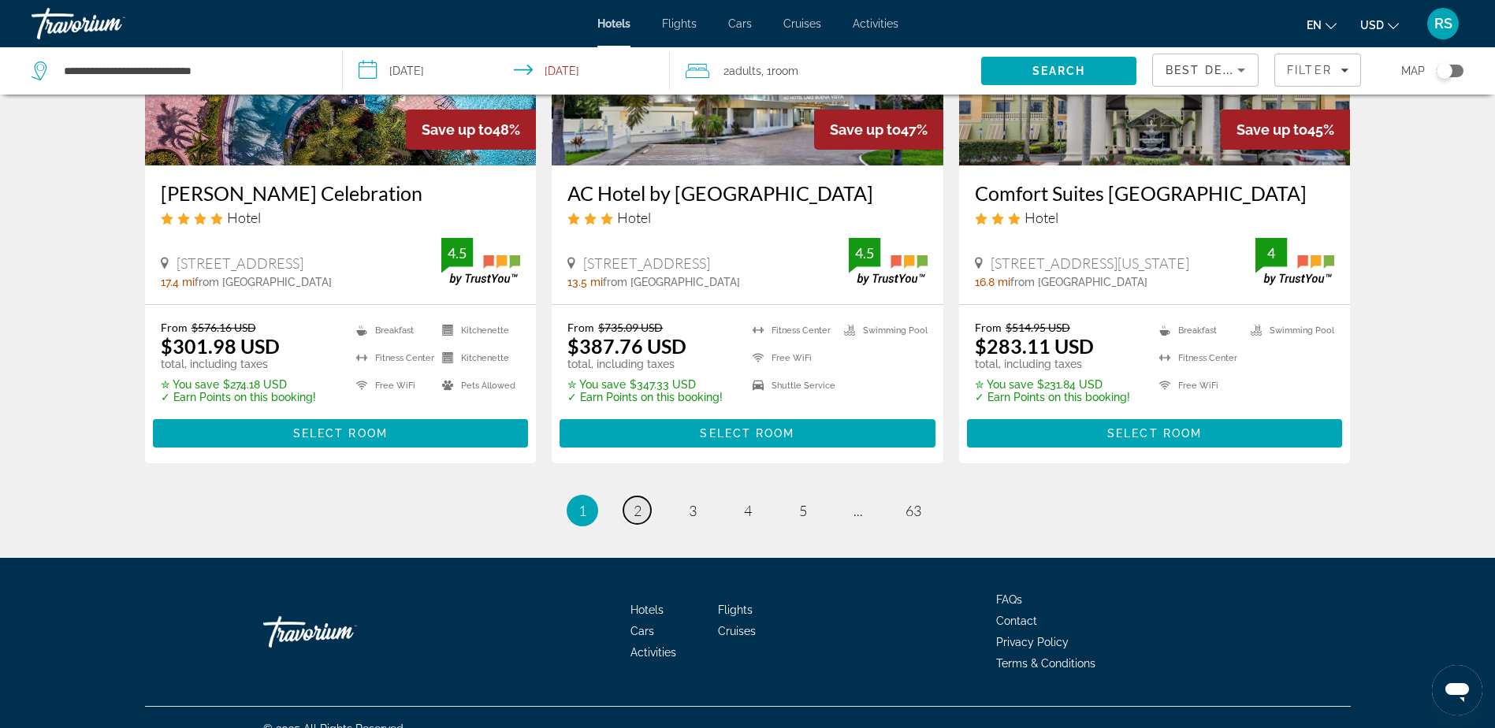
click at [638, 502] on span "2" at bounding box center [638, 510] width 8 height 17
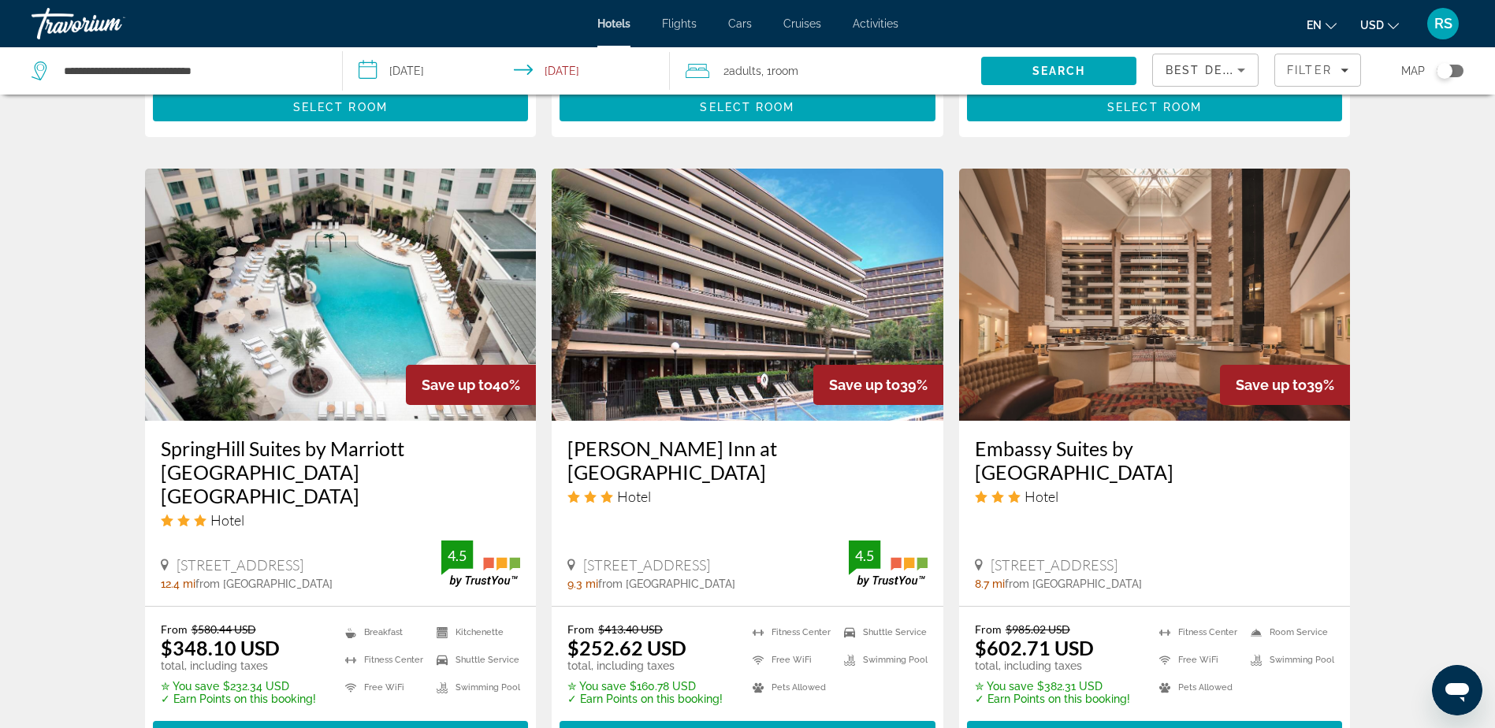
scroll to position [2049, 0]
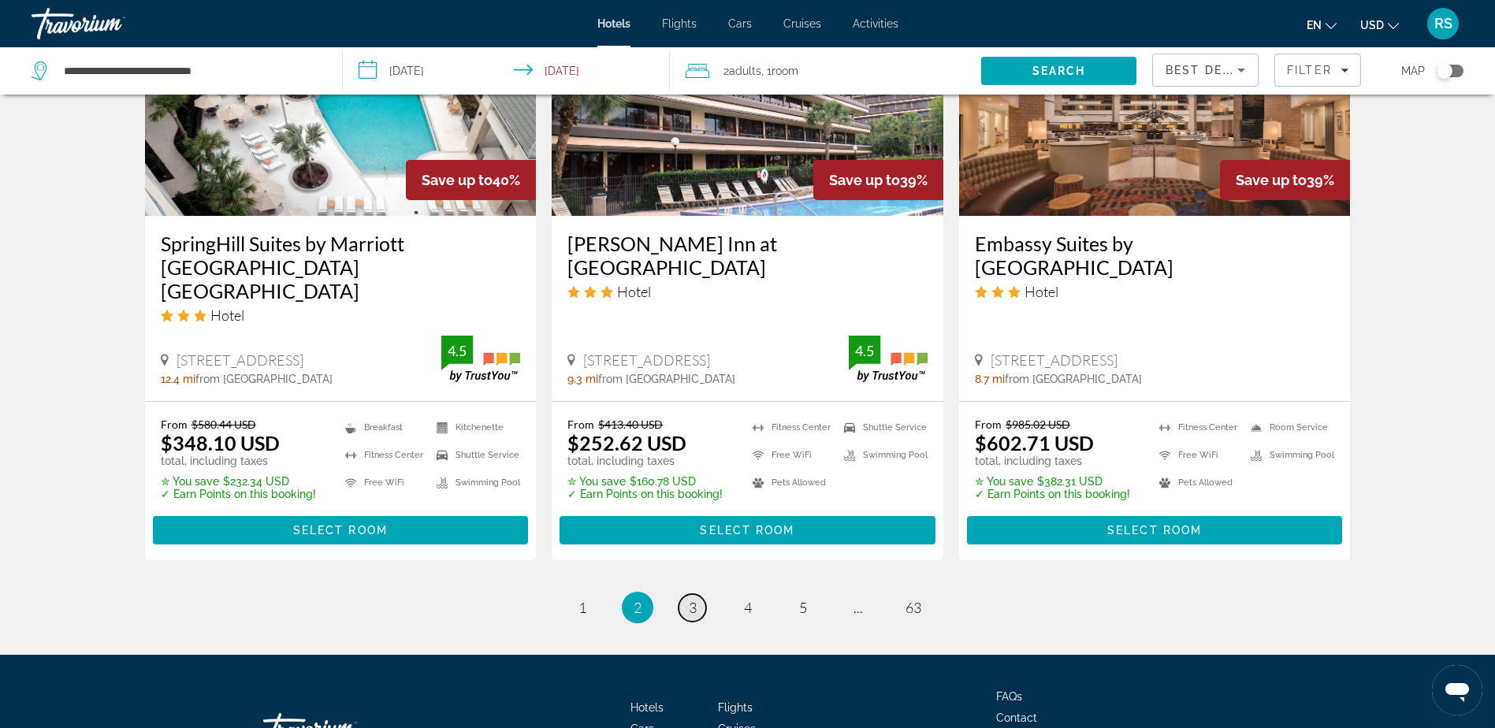
click at [693, 599] on span "3" at bounding box center [693, 607] width 8 height 17
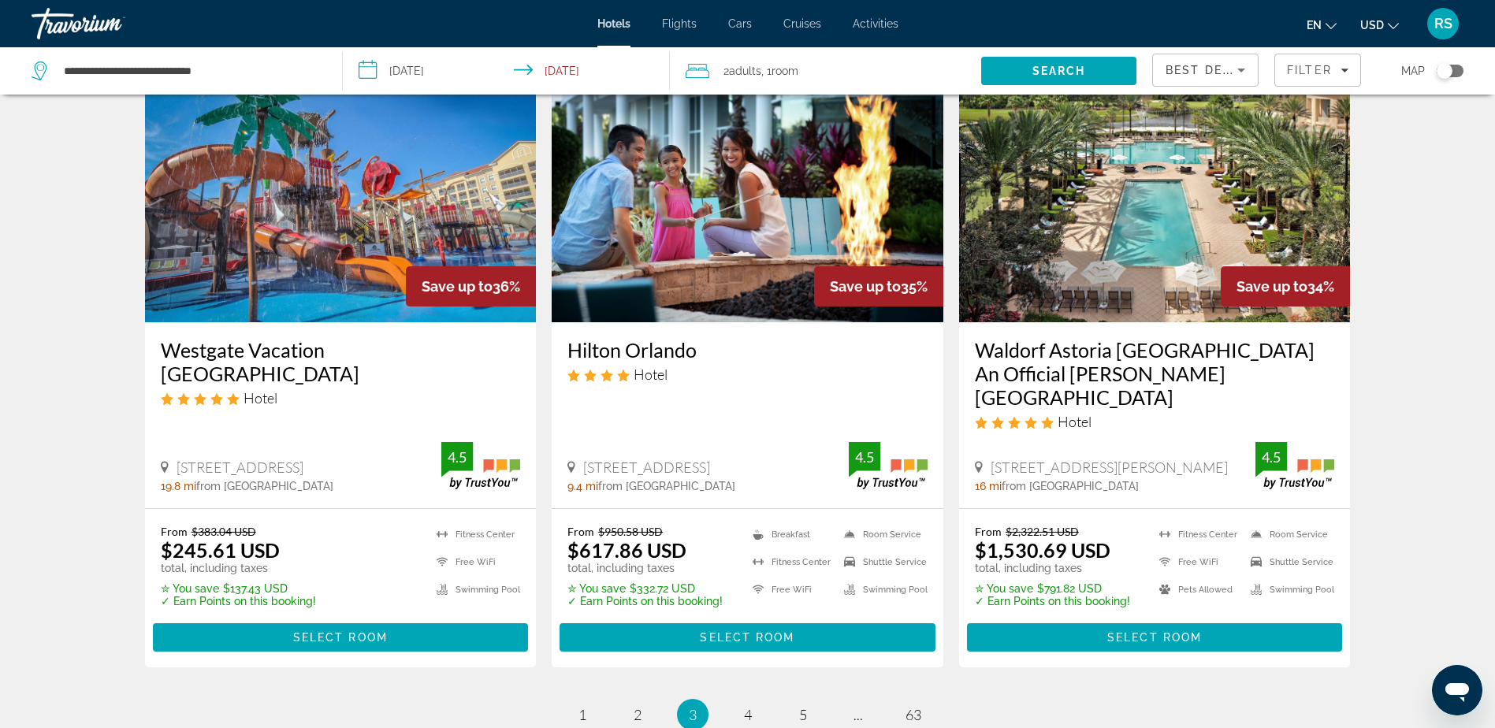
scroll to position [2049, 0]
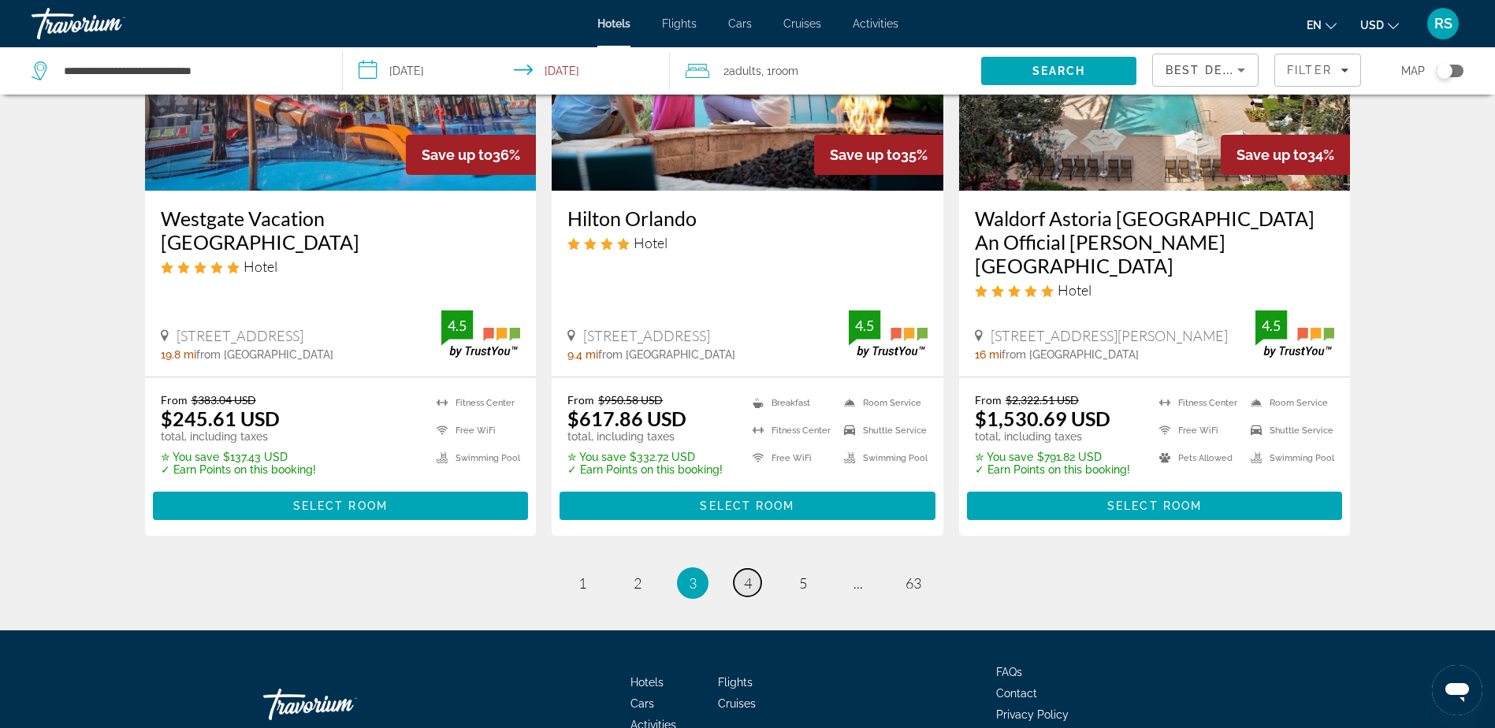
click at [747, 575] on span "4" at bounding box center [748, 583] width 8 height 17
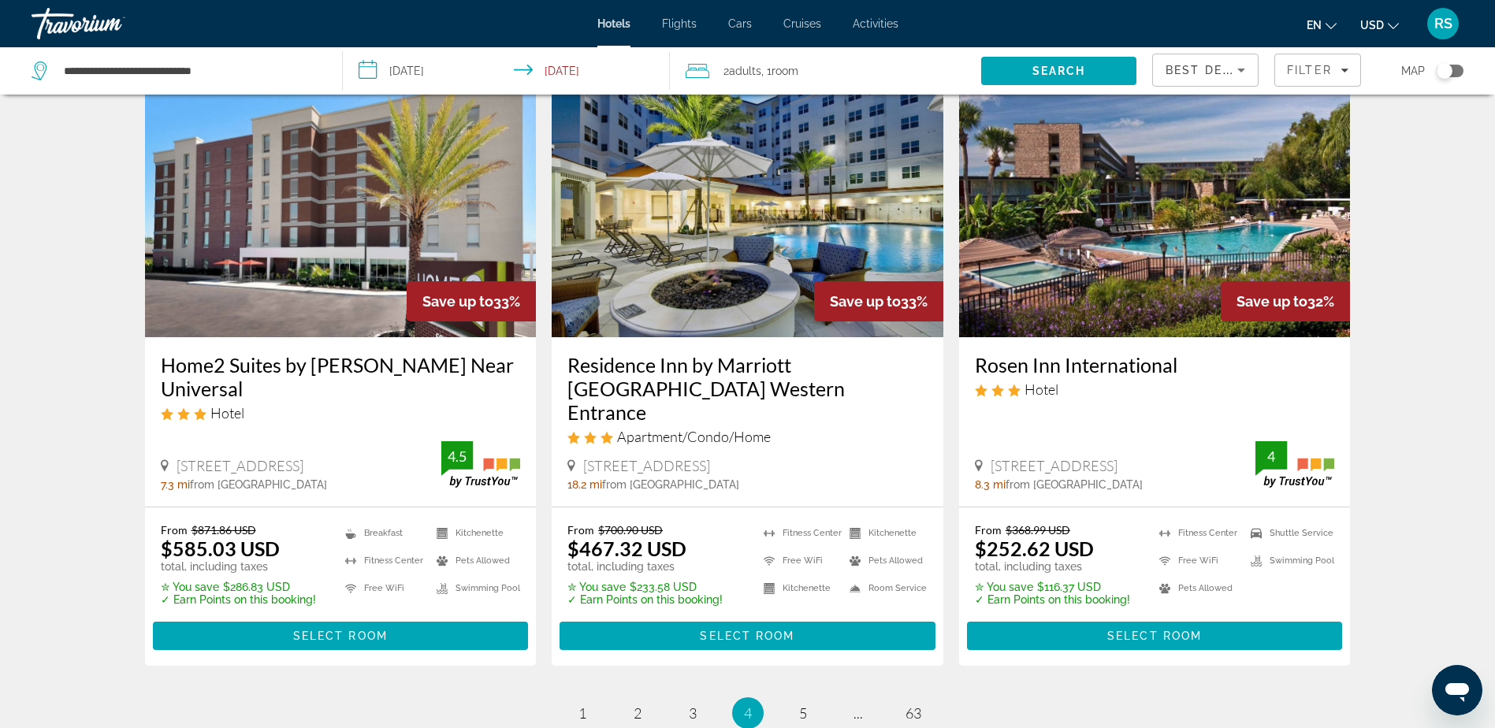
scroll to position [1970, 0]
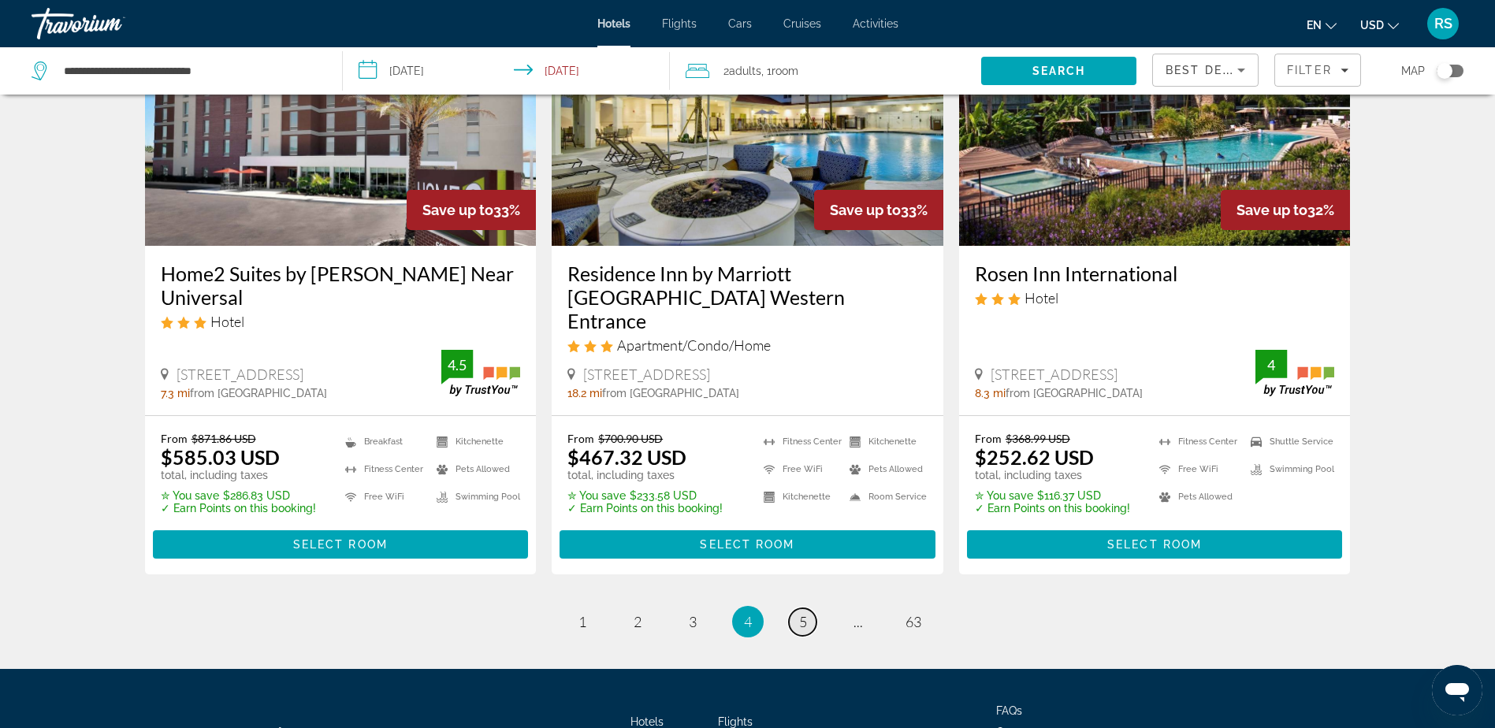
click at [799, 620] on span "5" at bounding box center [803, 621] width 8 height 17
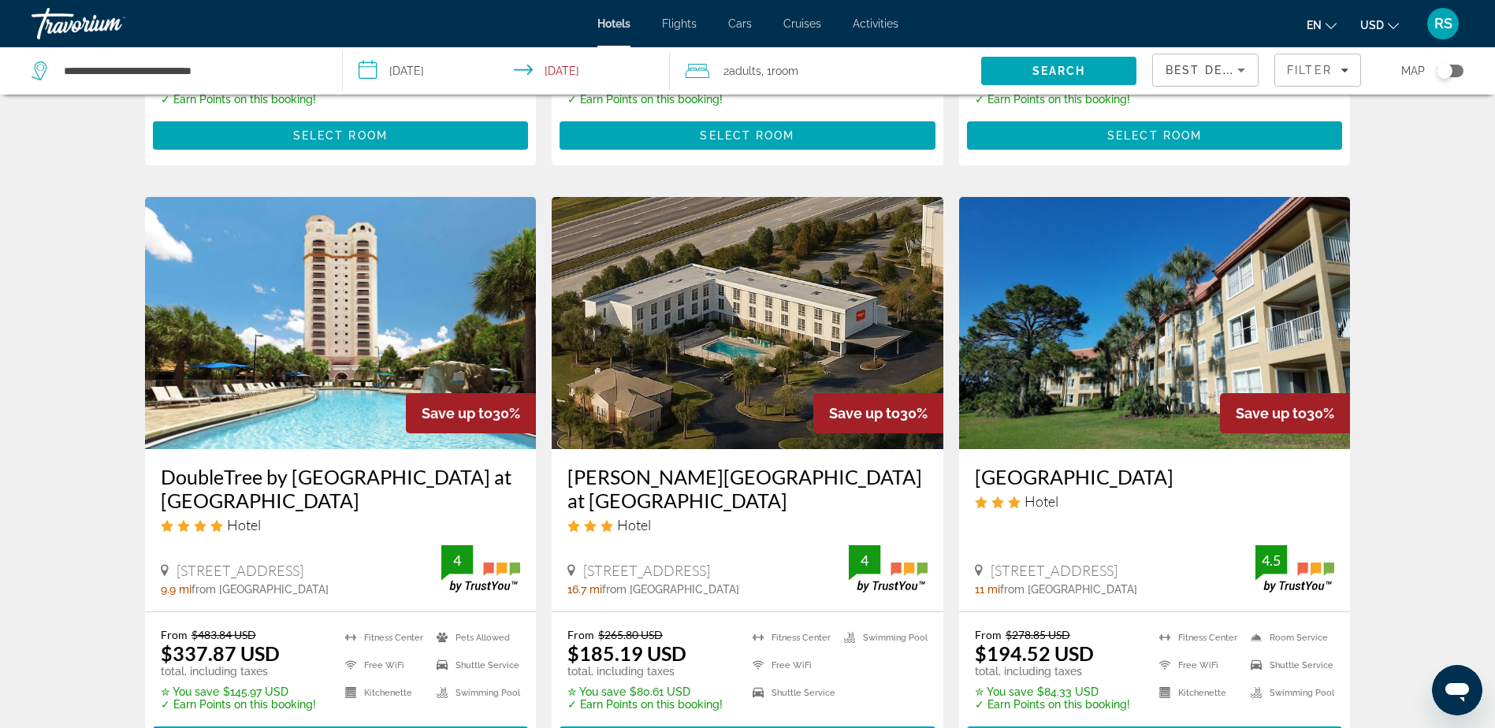
scroll to position [709, 0]
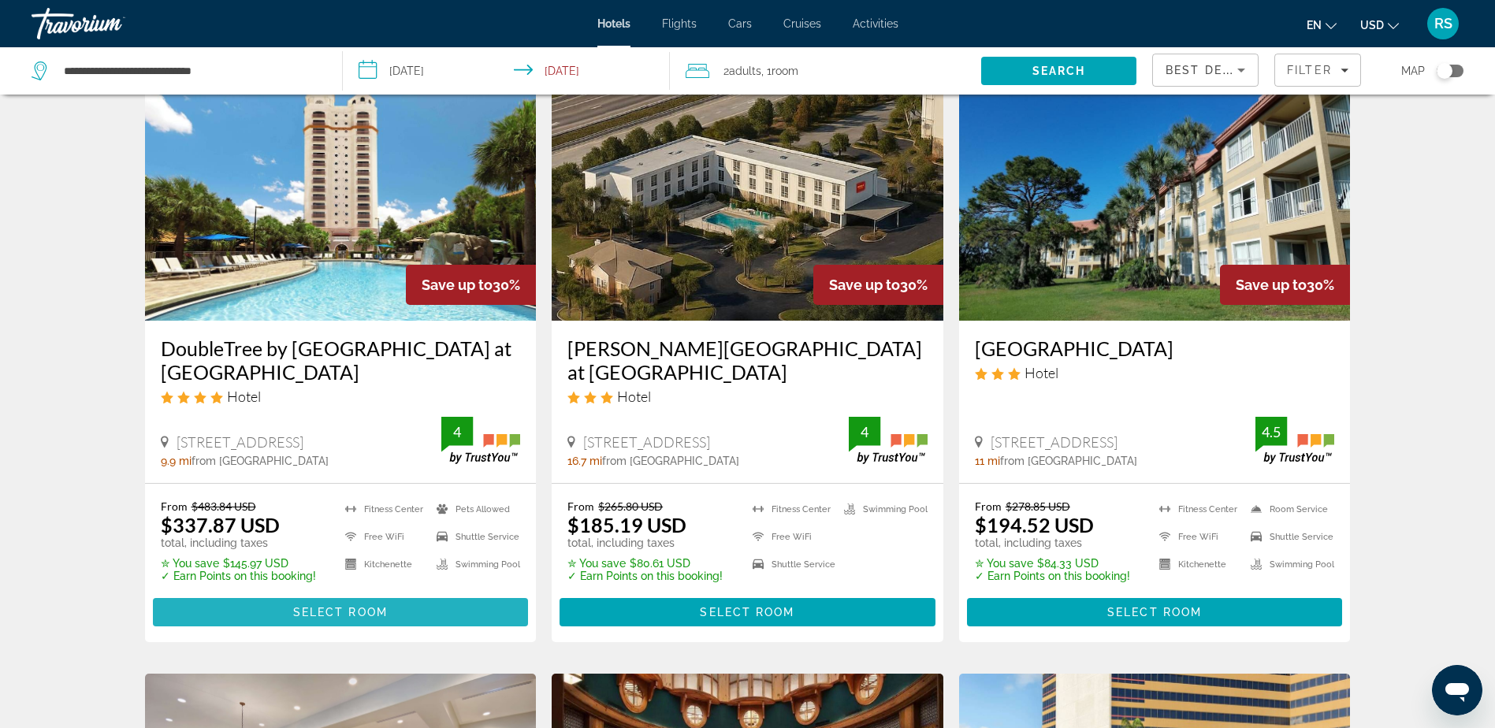
click at [318, 606] on span "Select Room" at bounding box center [340, 612] width 95 height 13
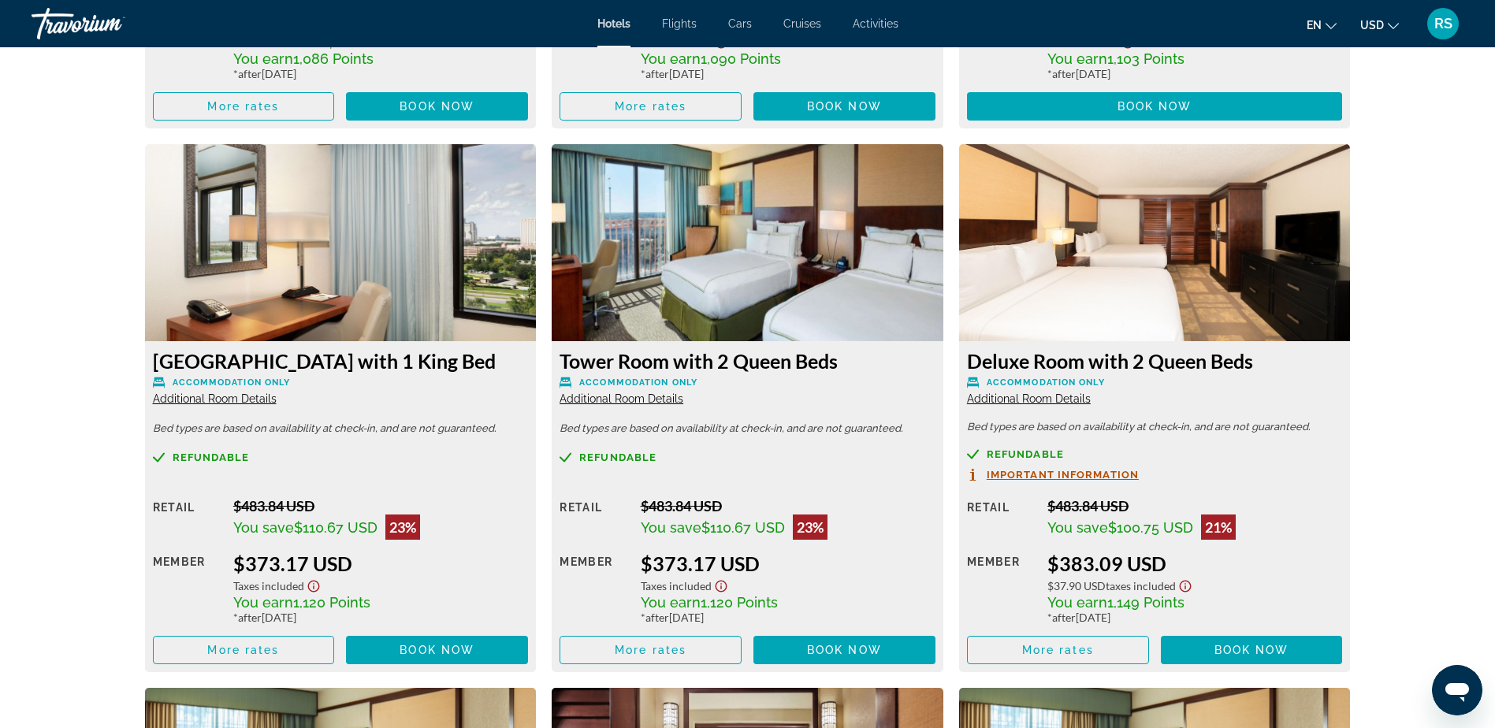
scroll to position [3233, 0]
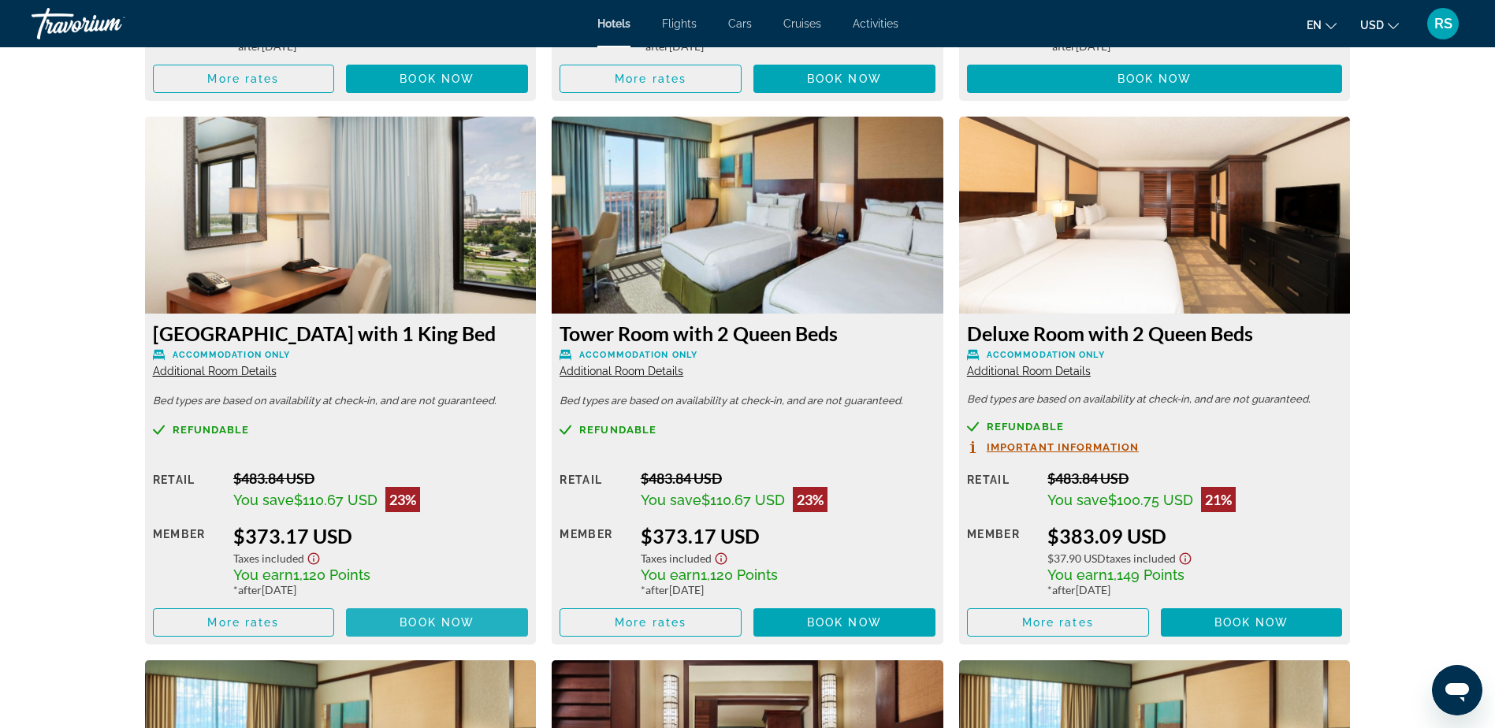
click at [442, 616] on span "Book now" at bounding box center [437, 622] width 75 height 13
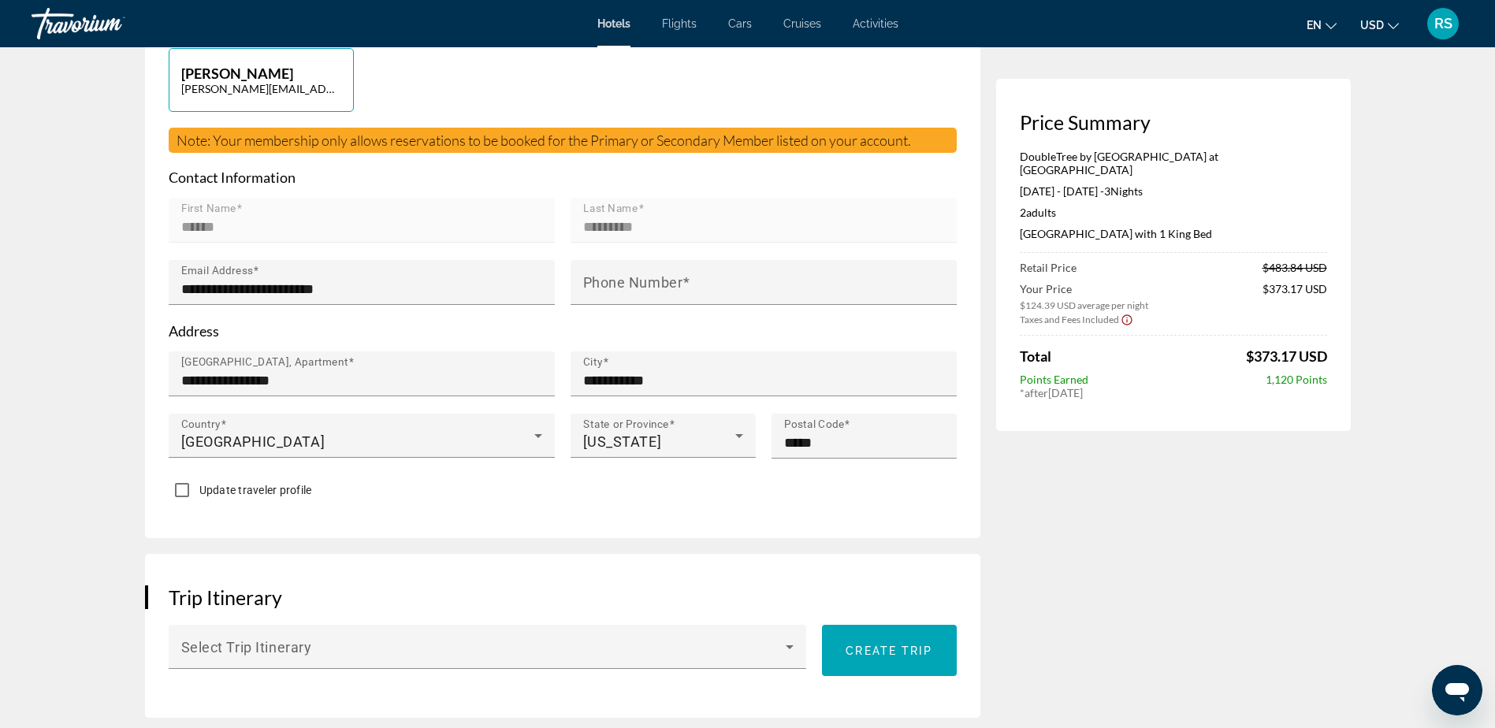
scroll to position [552, 0]
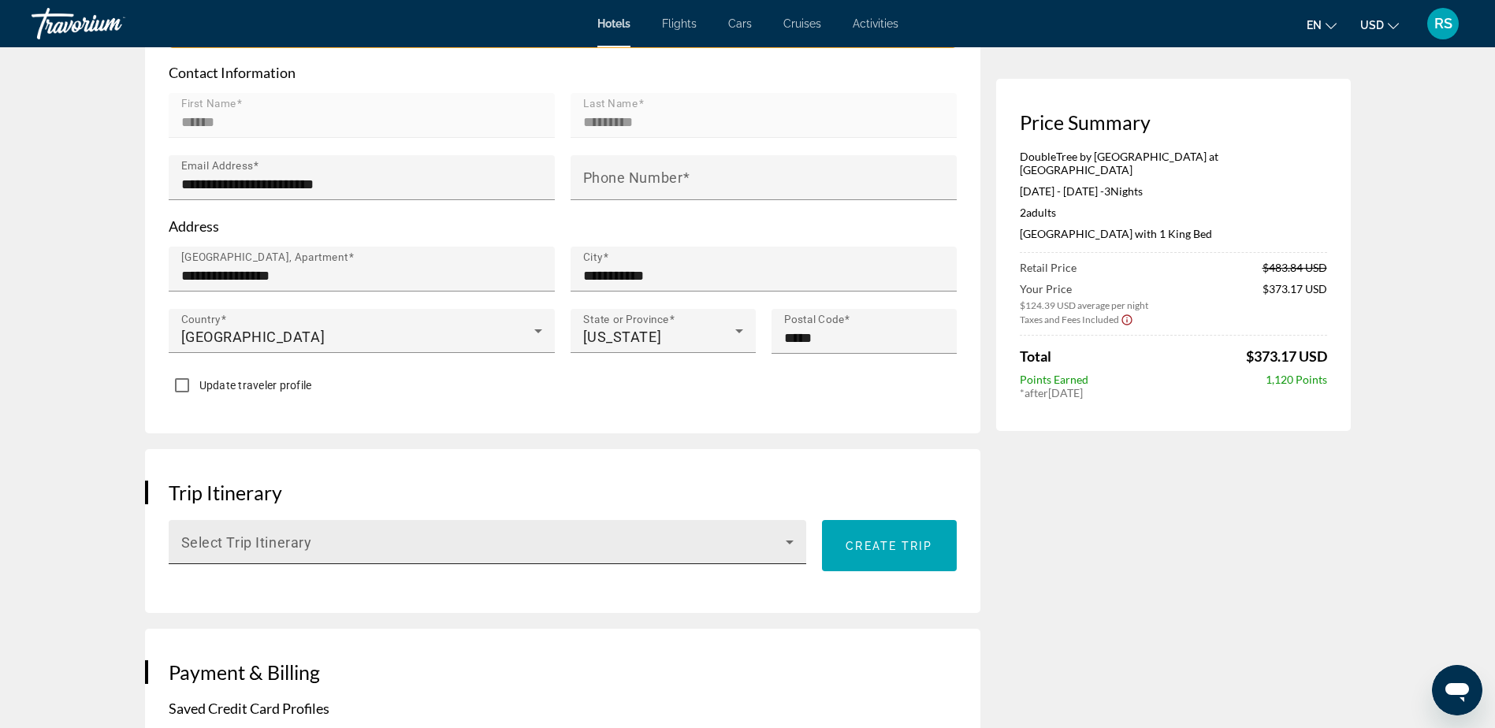
click at [792, 541] on icon "Main content" at bounding box center [790, 543] width 8 height 4
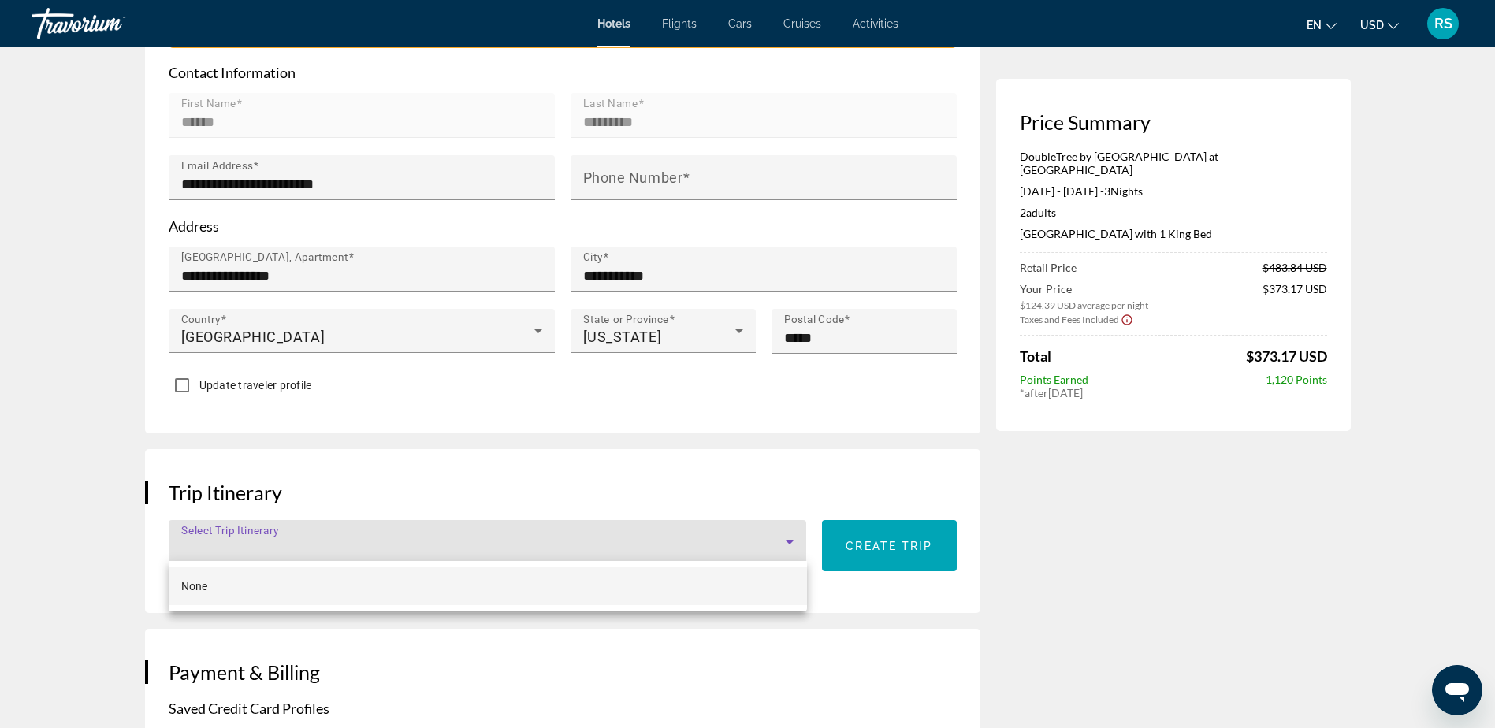
click at [792, 538] on div at bounding box center [747, 364] width 1495 height 728
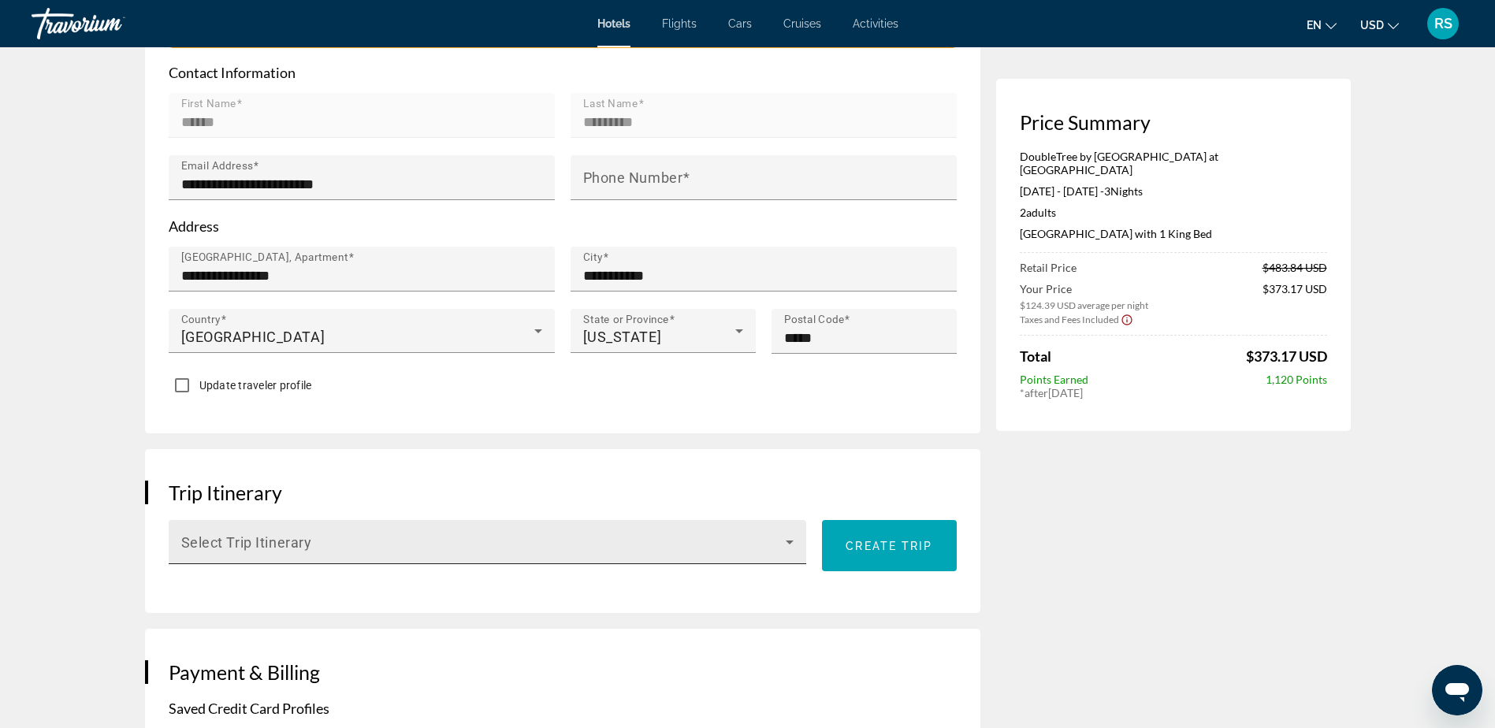
click at [240, 539] on span "Main content" at bounding box center [483, 548] width 605 height 19
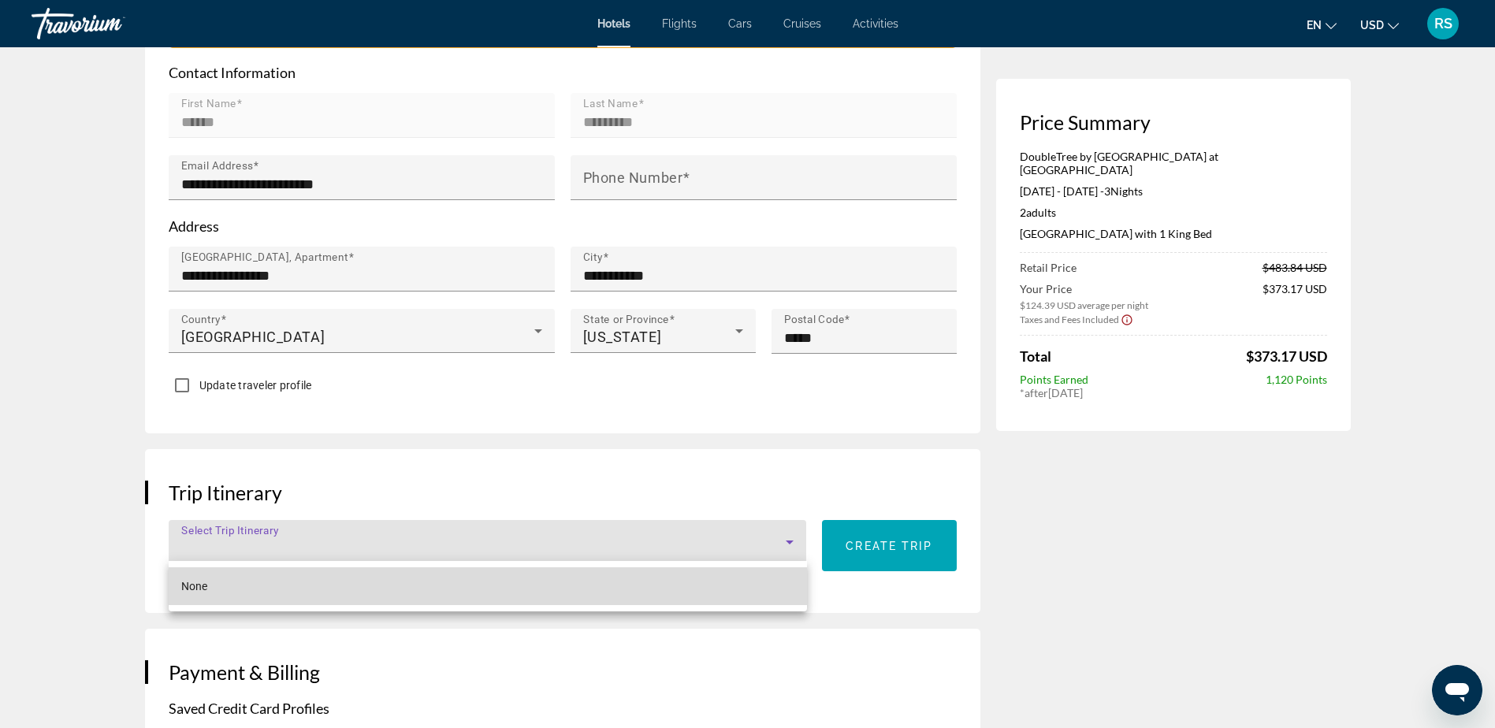
click at [211, 588] on mat-option "None" at bounding box center [488, 586] width 639 height 38
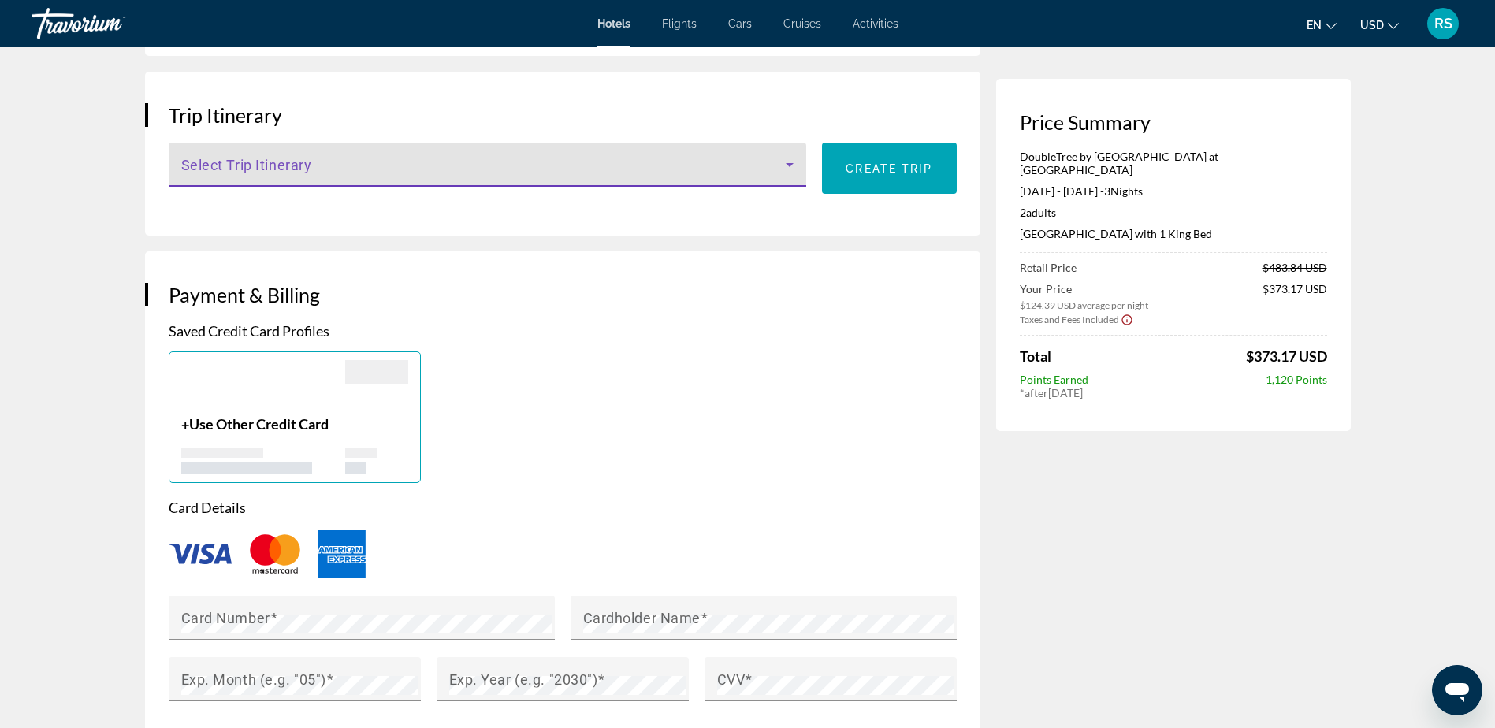
scroll to position [946, 0]
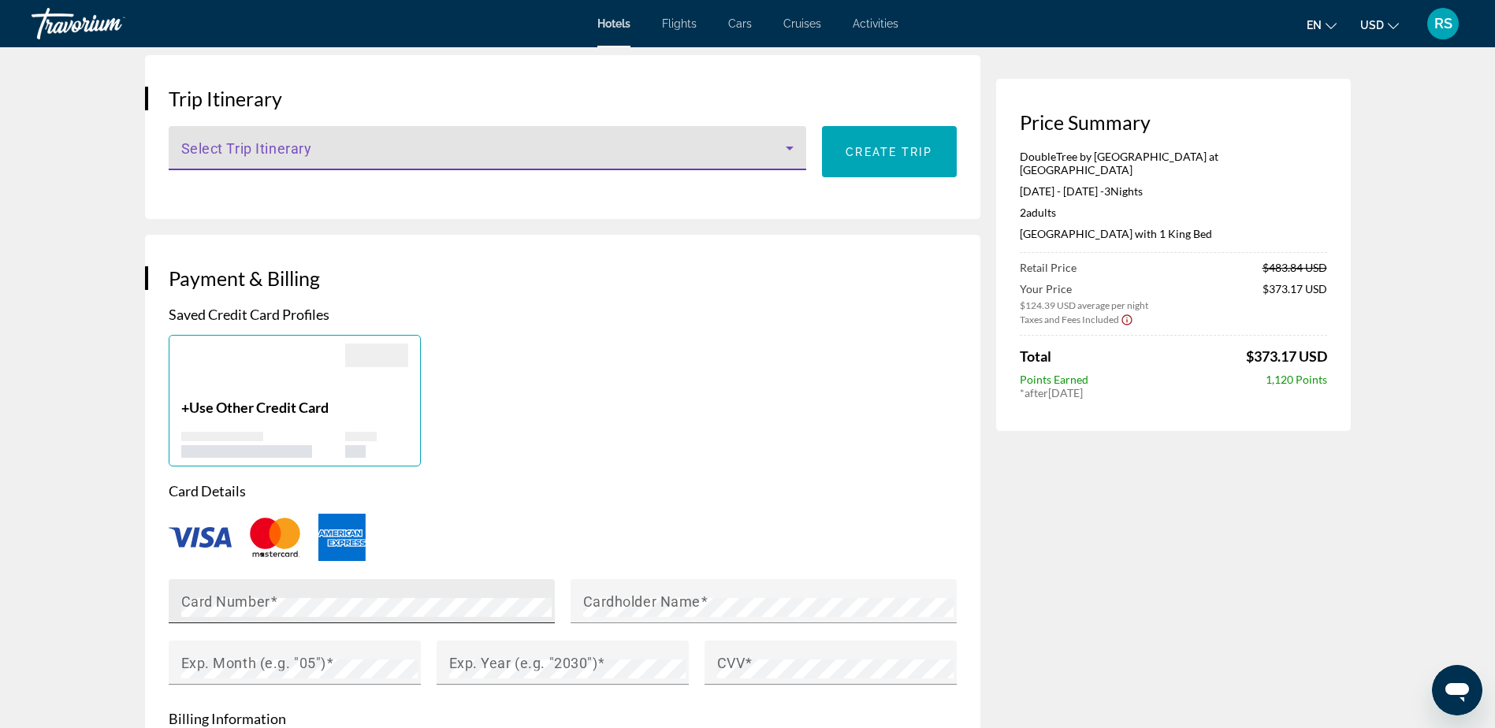
click at [192, 598] on mat-label "Card Number" at bounding box center [225, 601] width 89 height 17
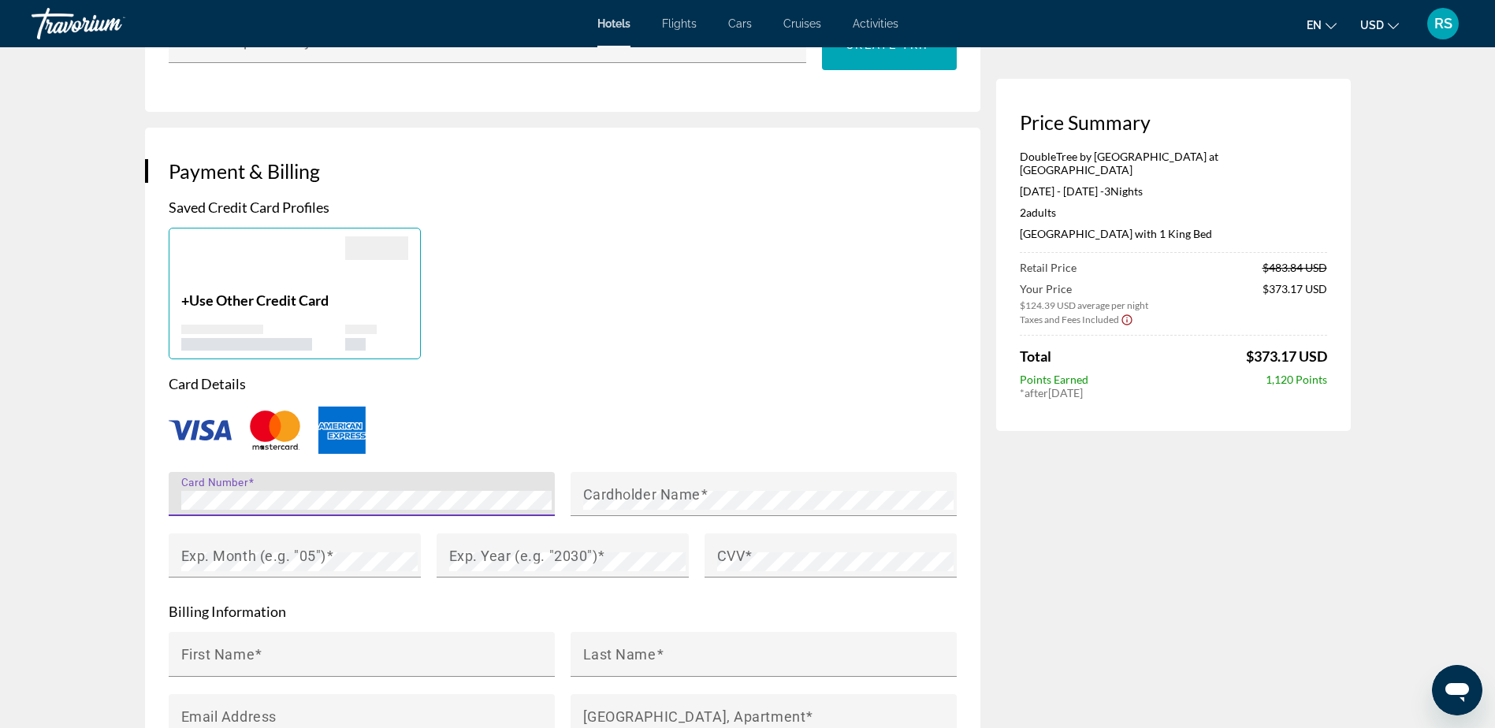
scroll to position [1261, 0]
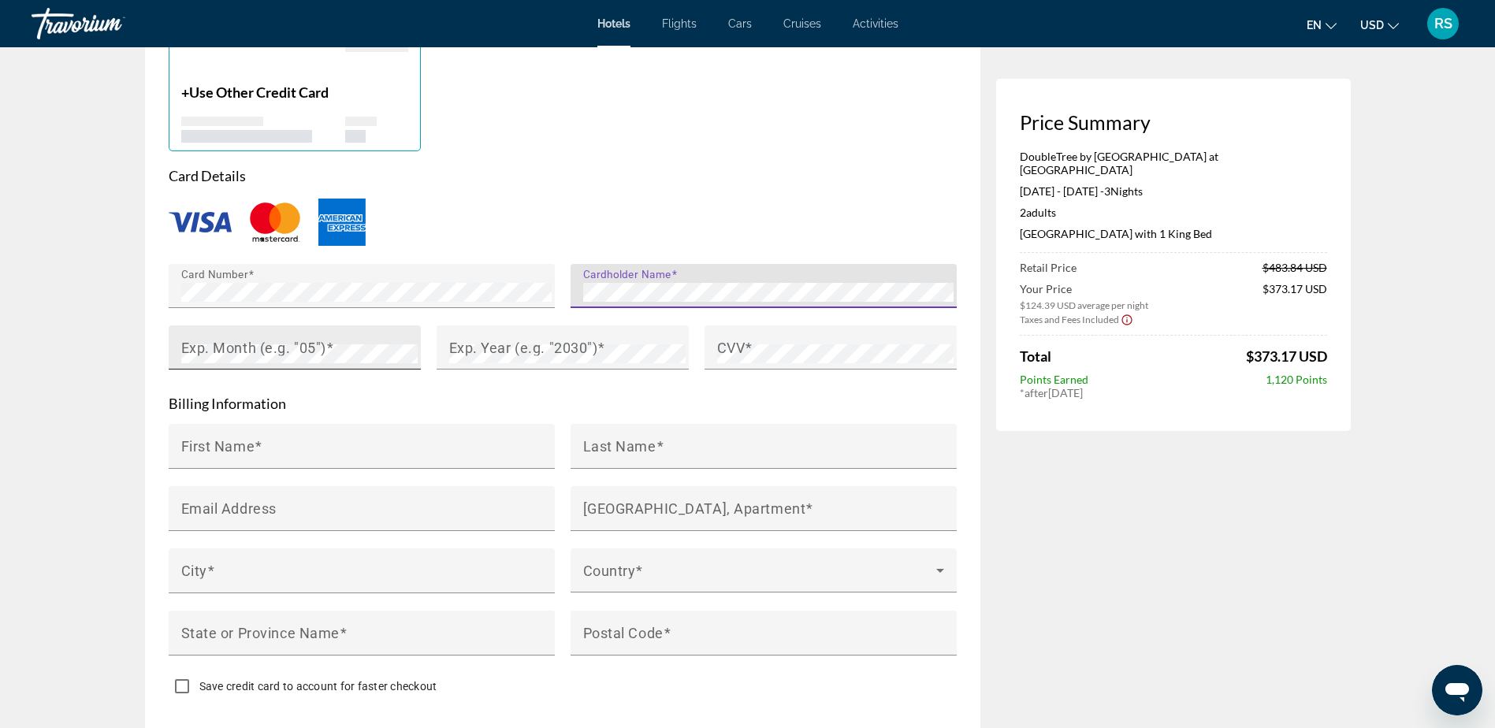
click at [195, 352] on mat-label "Exp. Month (e.g. "05")" at bounding box center [253, 347] width 145 height 17
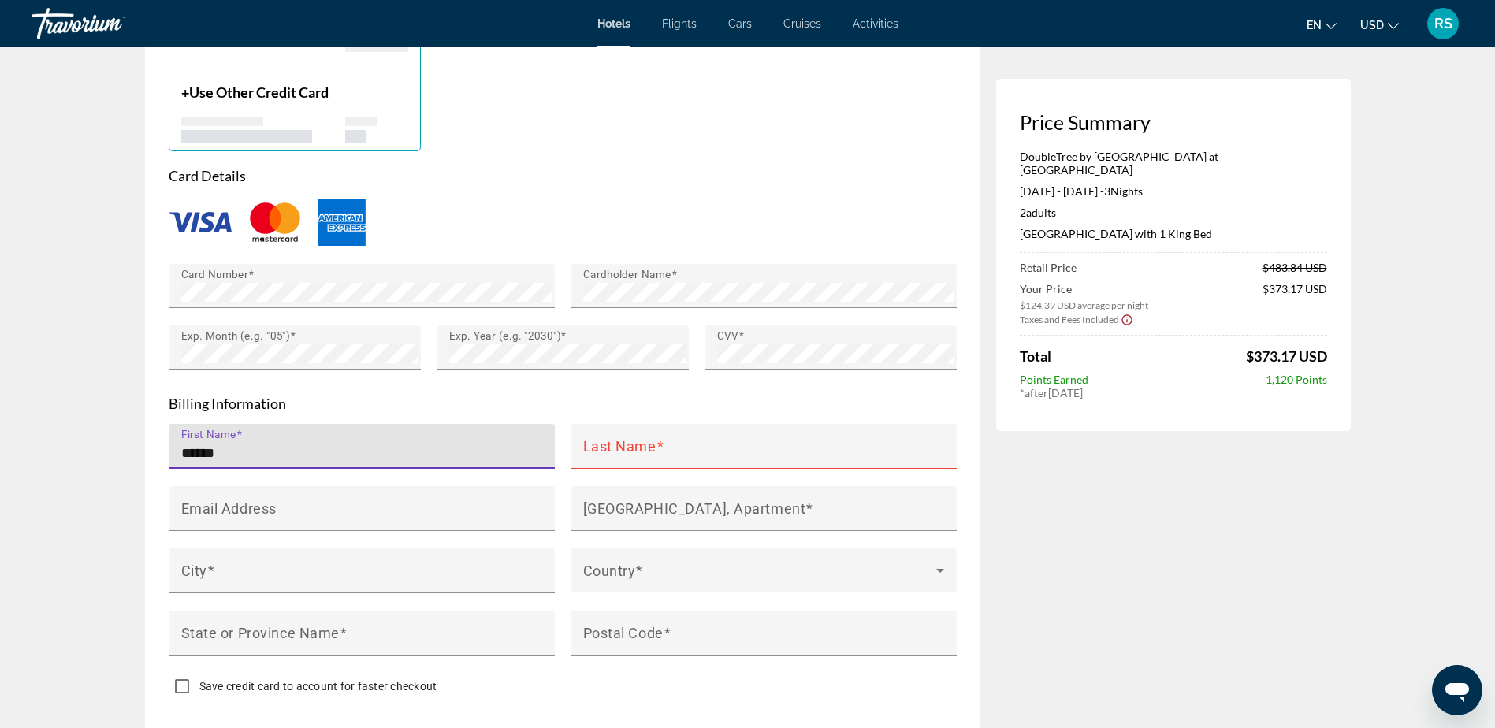
type input "******"
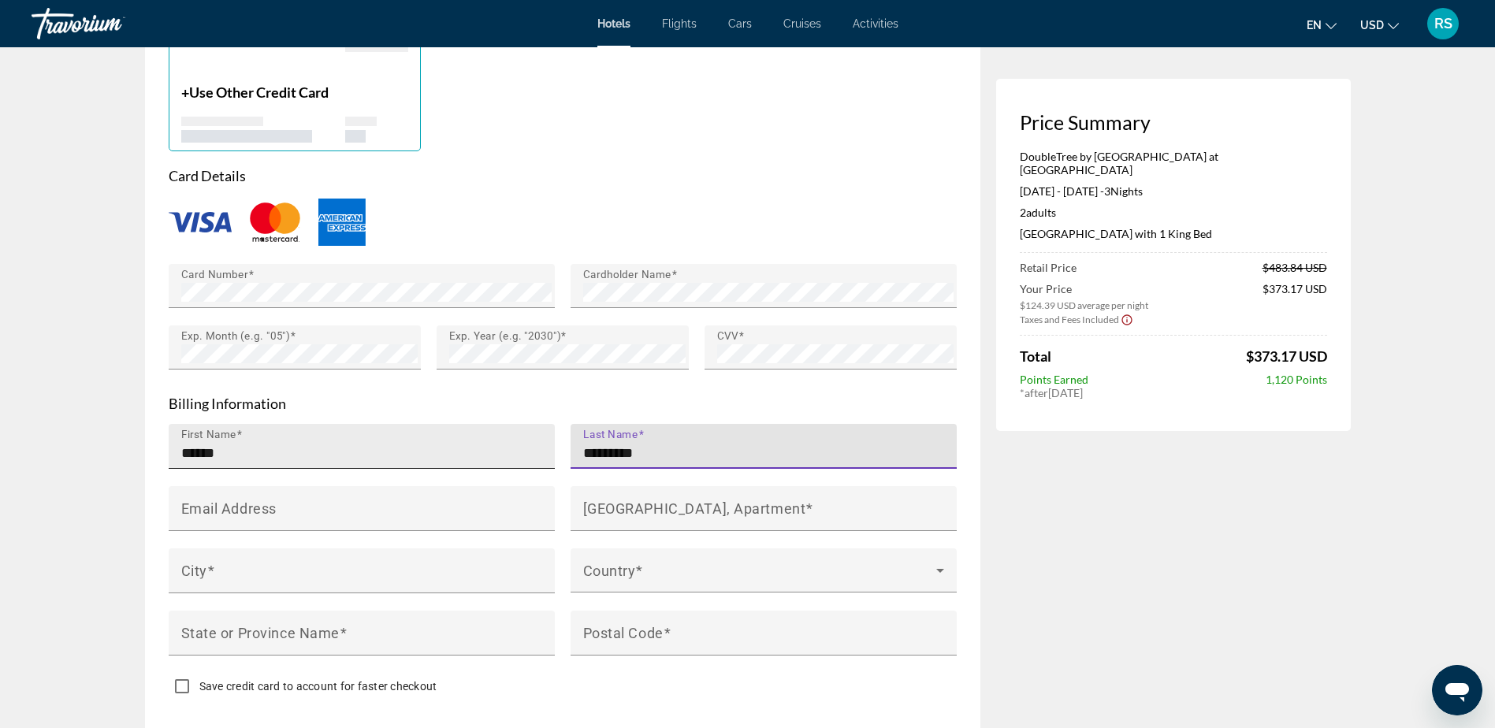
type input "*********"
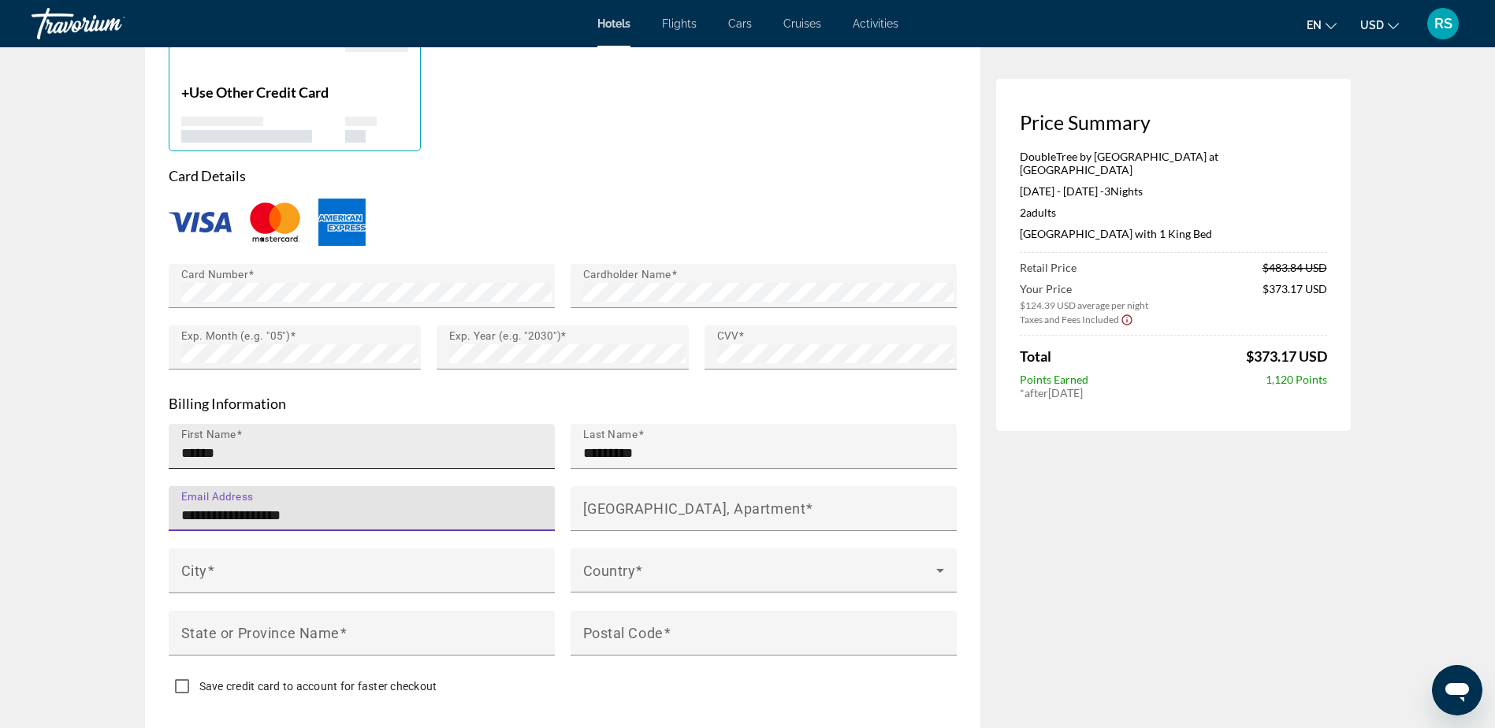
type input "**********"
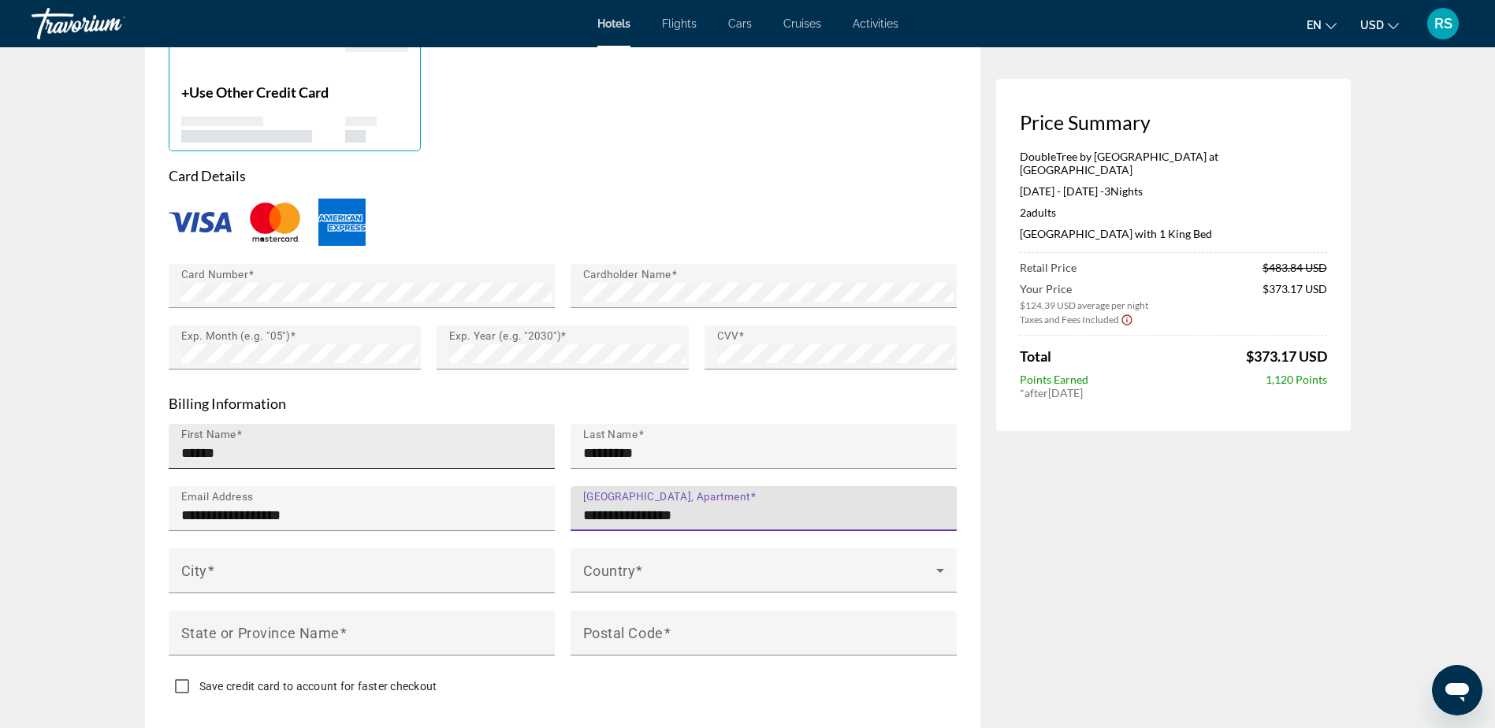
type input "**********"
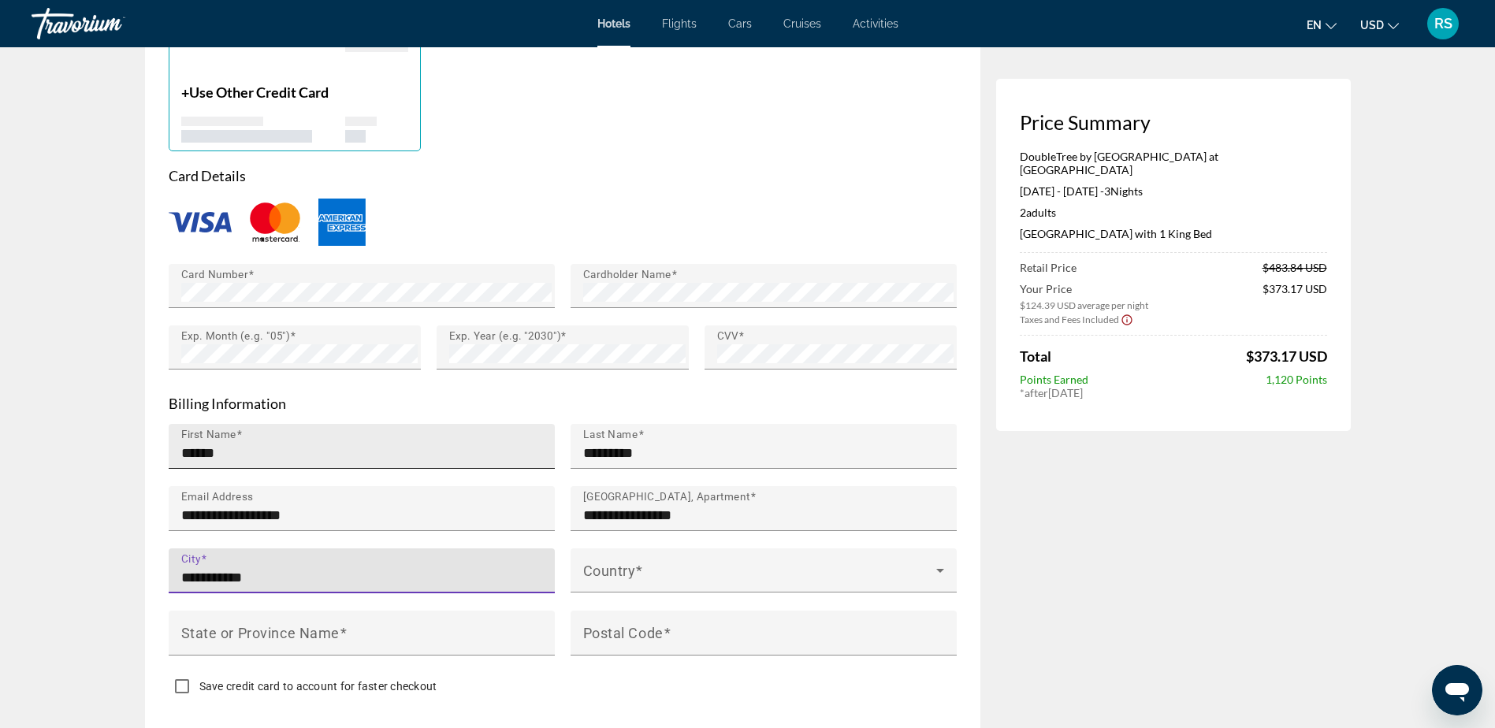
type input "**********"
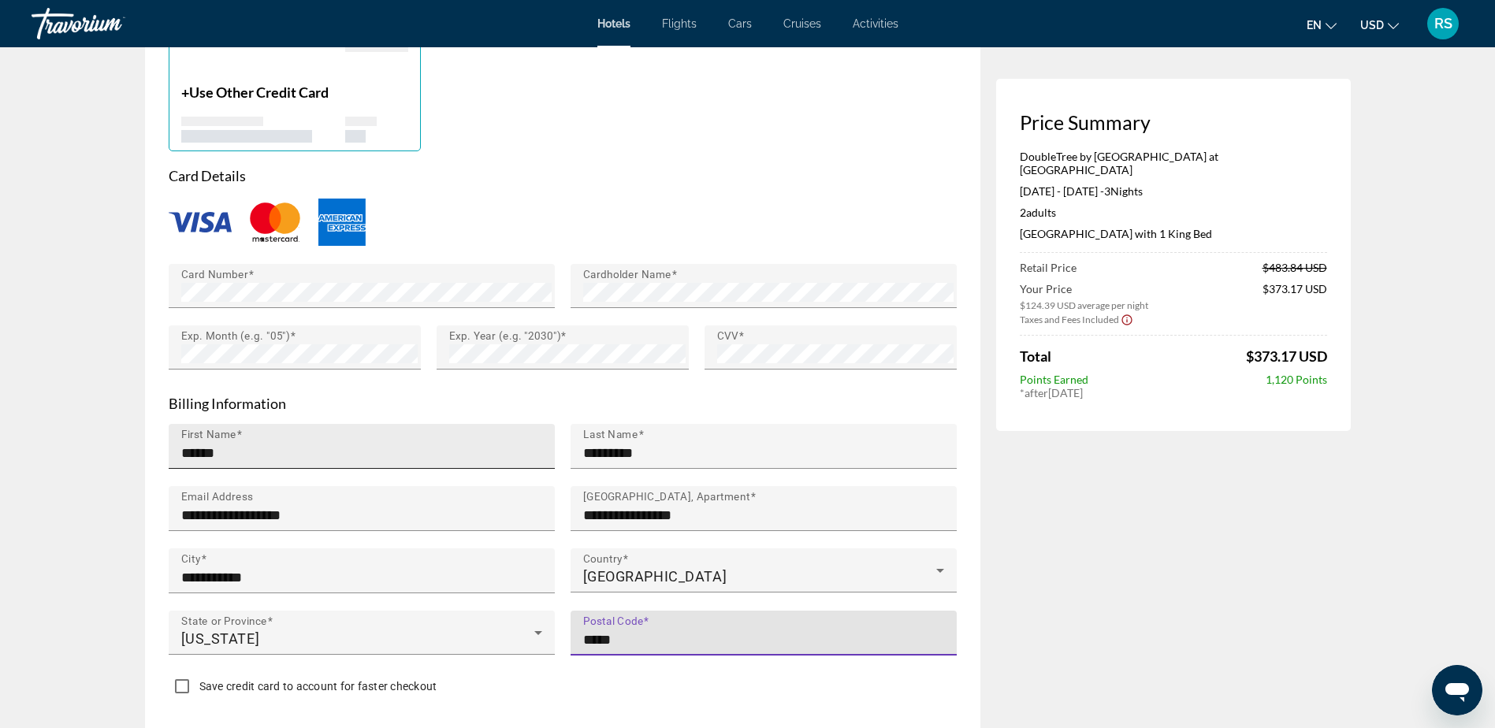
type input "*****"
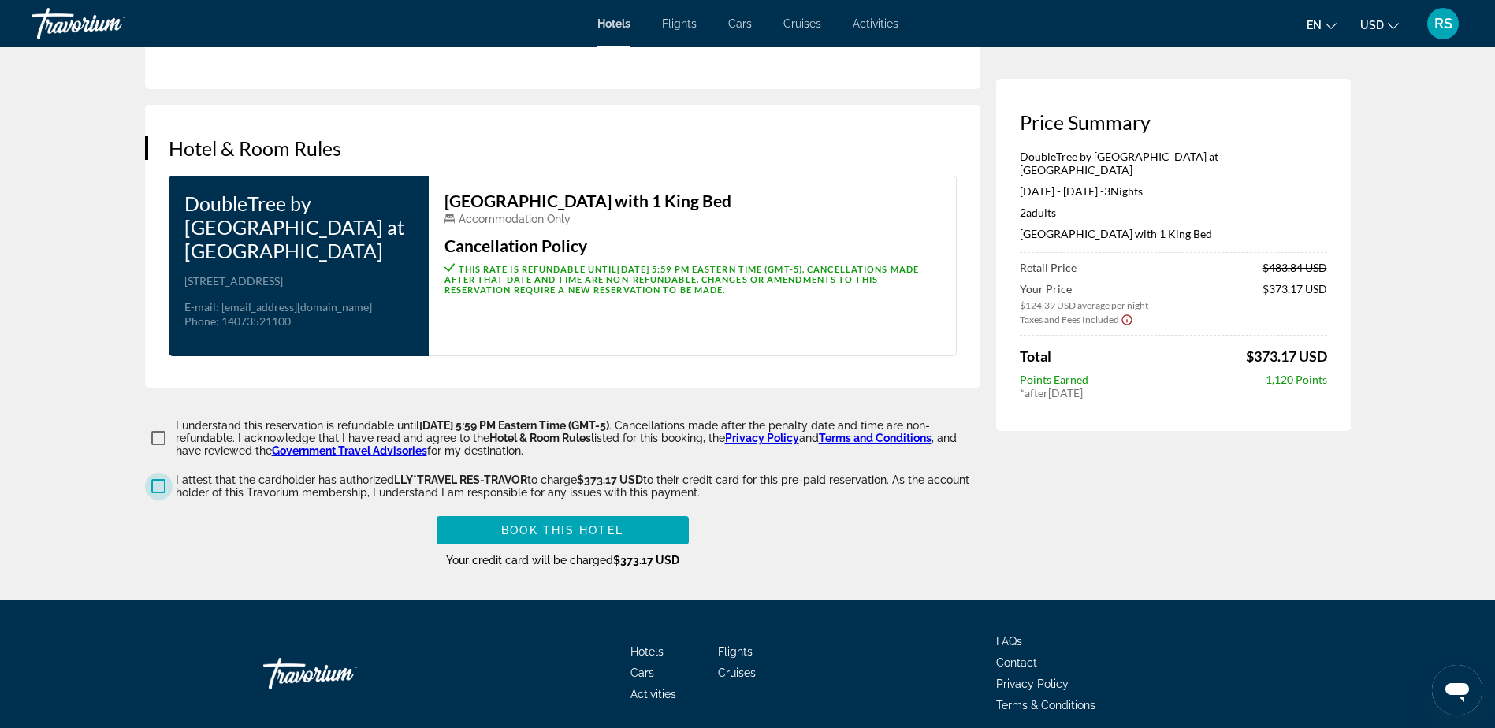
scroll to position [1970, 0]
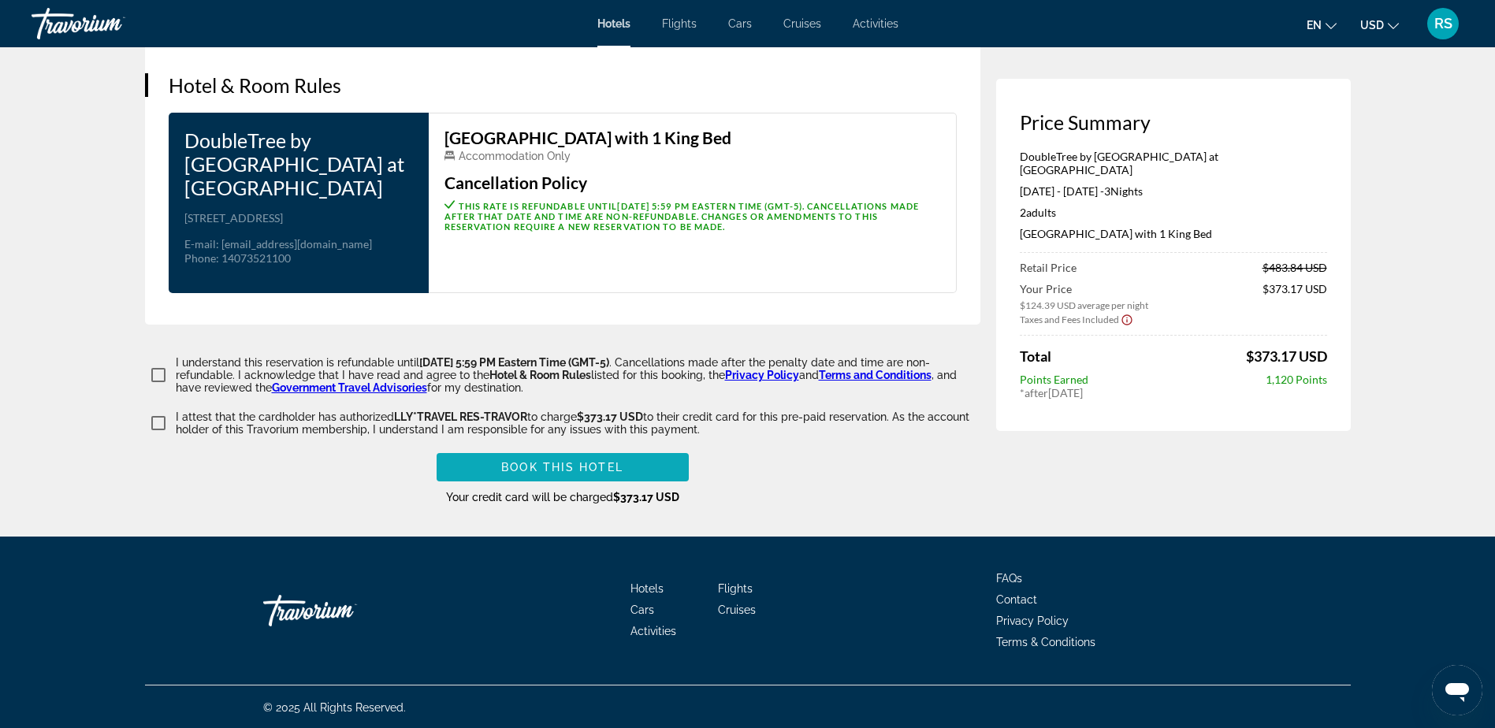
click at [583, 474] on span "Book this hotel" at bounding box center [562, 467] width 122 height 13
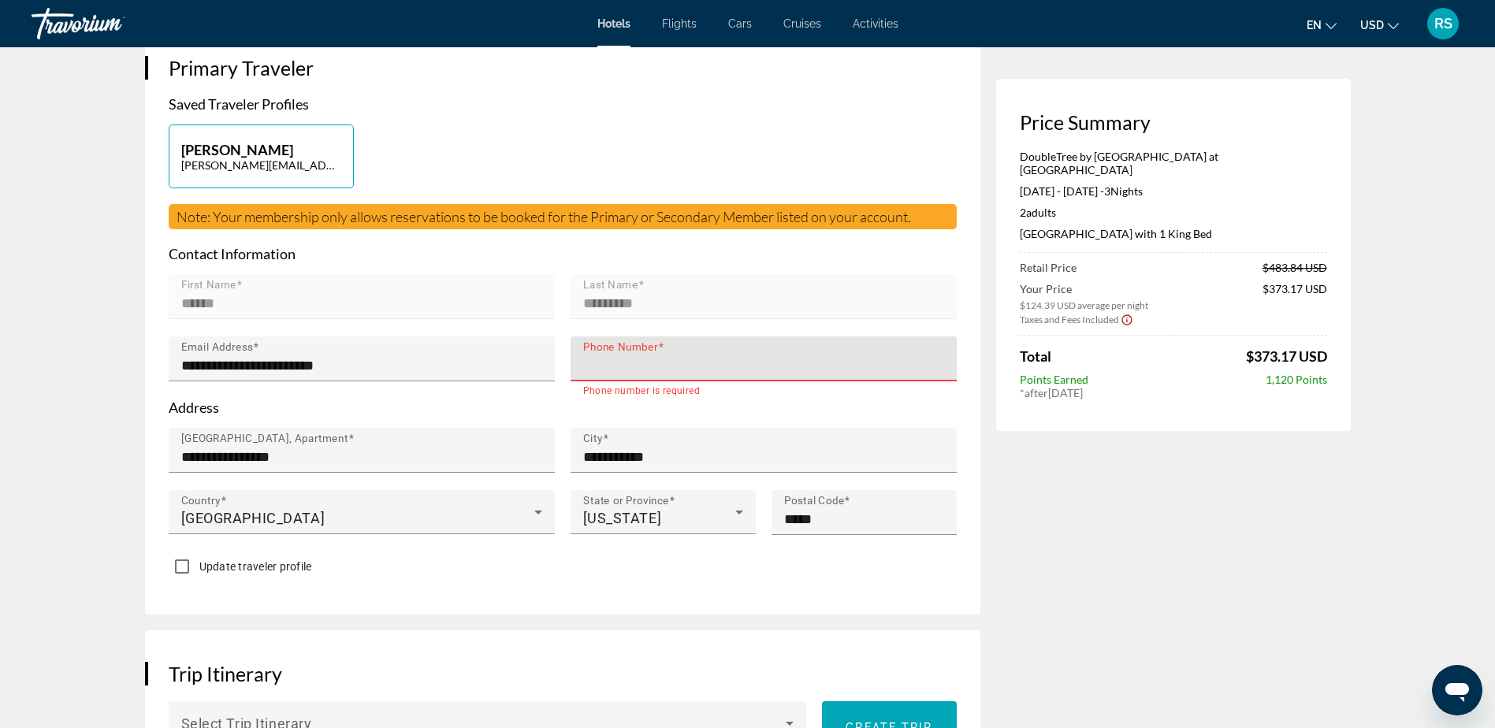
click at [604, 367] on input "Phone Number" at bounding box center [768, 365] width 370 height 19
type input "**********"
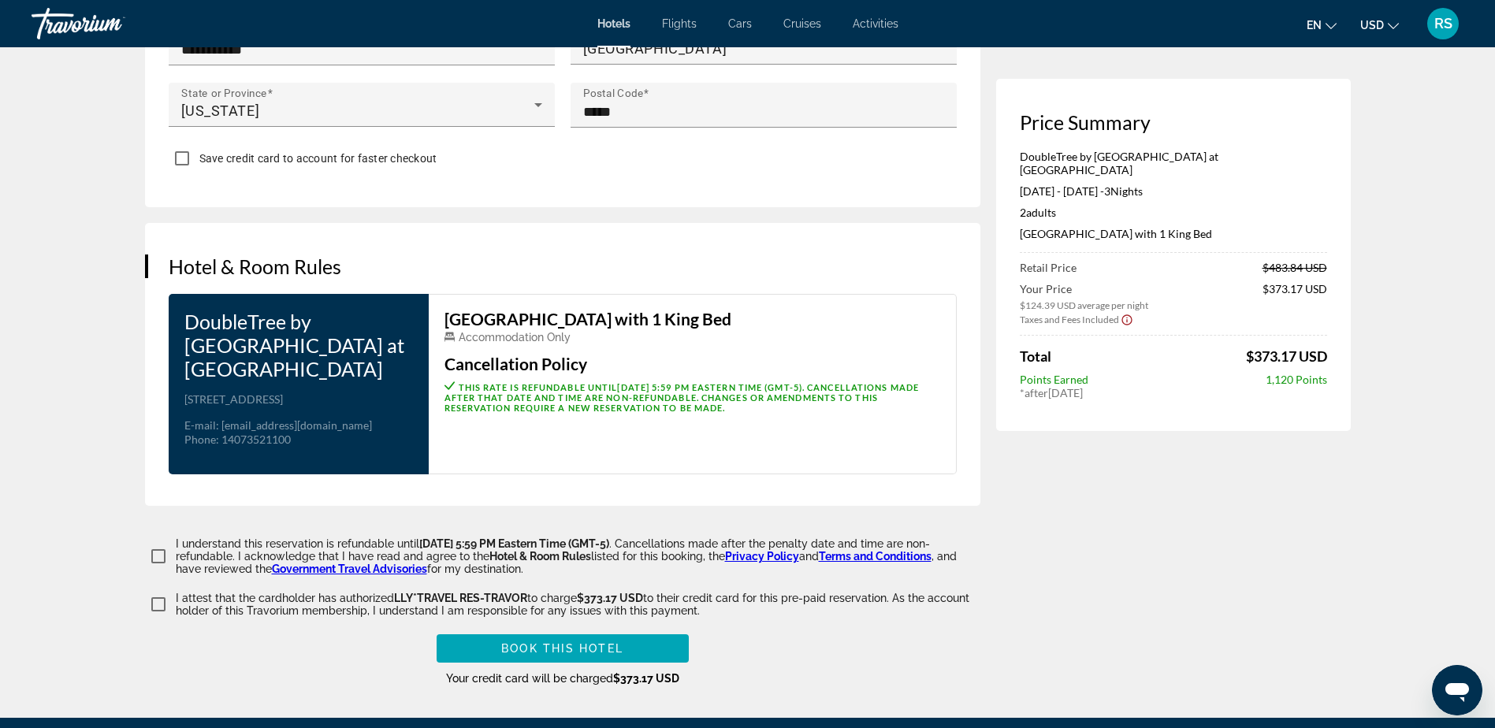
scroll to position [1868, 0]
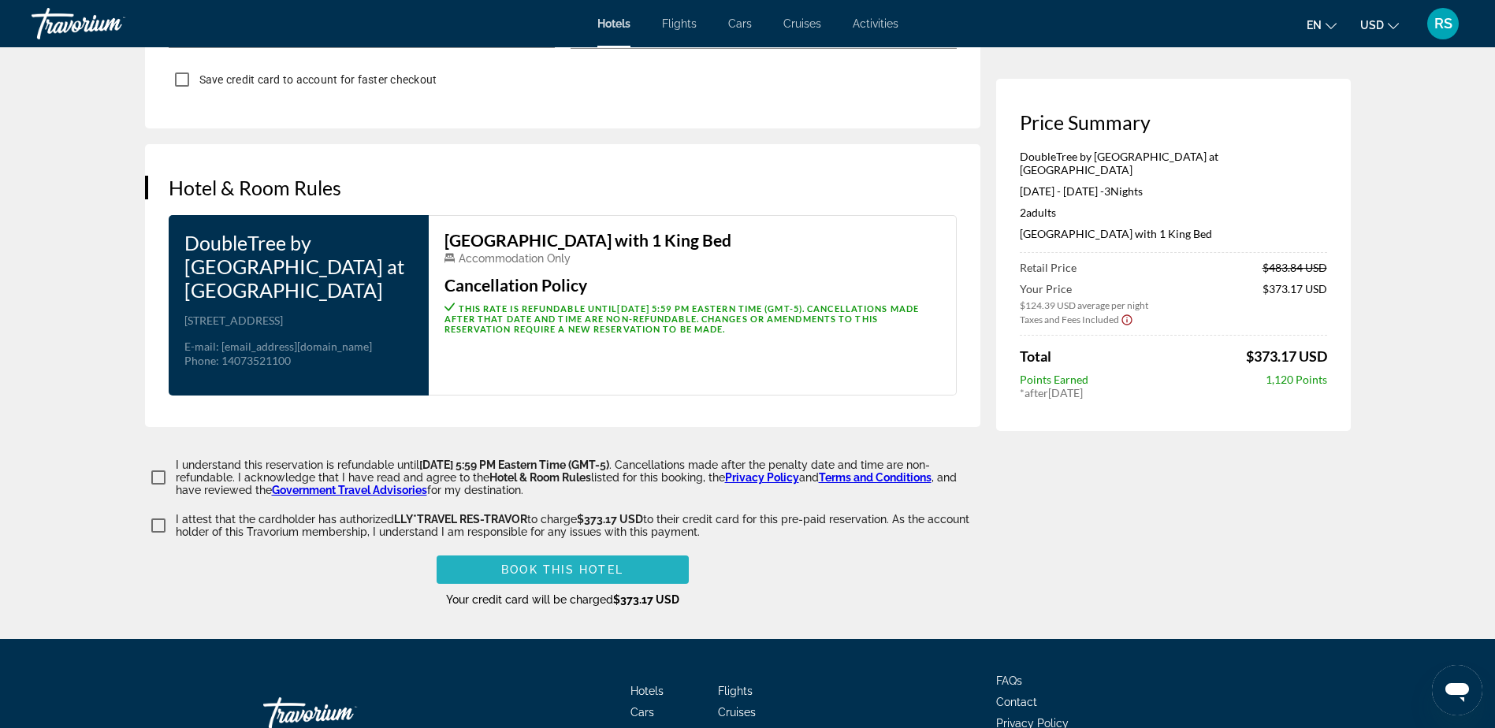
click at [529, 576] on span "Book this hotel" at bounding box center [562, 570] width 122 height 13
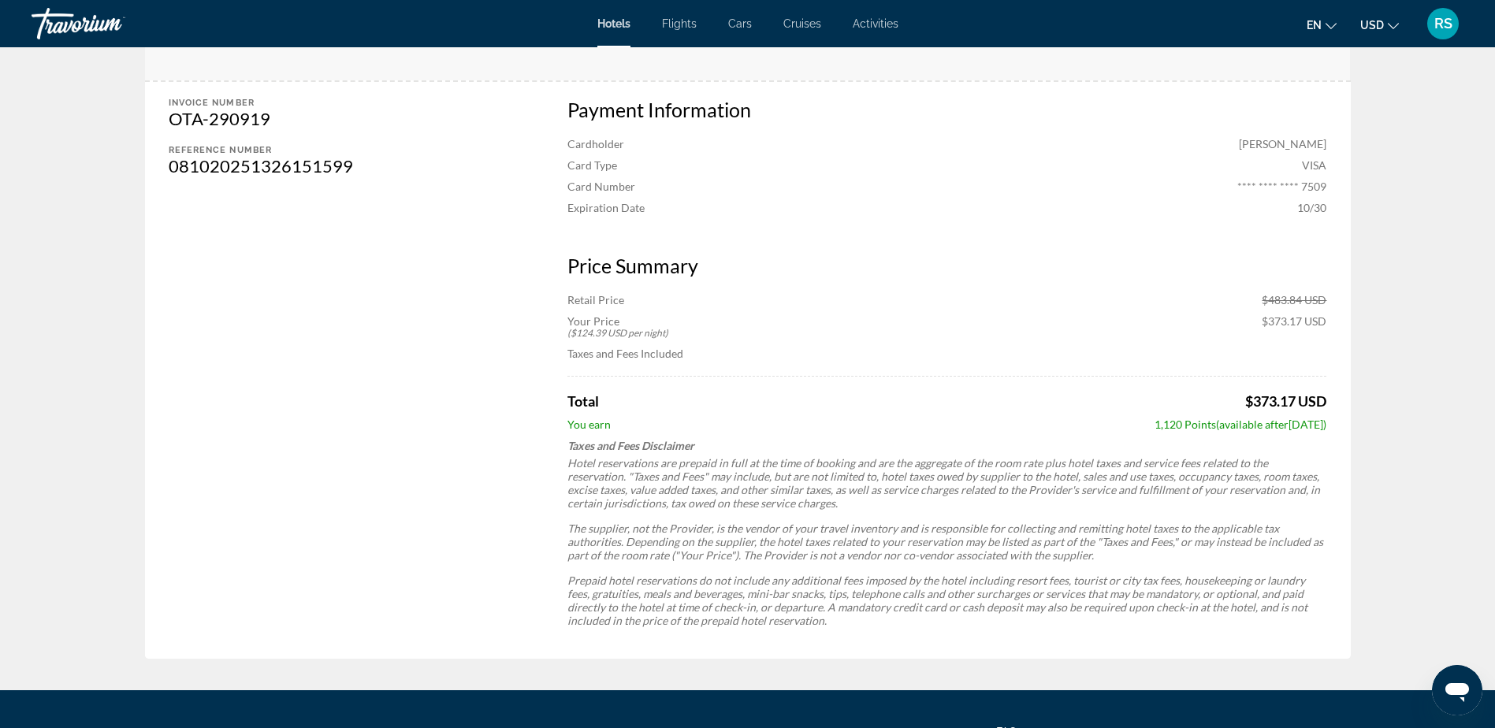
scroll to position [1025, 0]
